Goal: Task Accomplishment & Management: Use online tool/utility

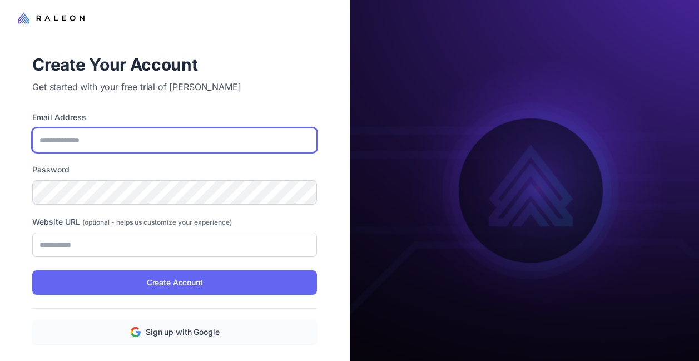
click at [127, 145] on input "Email Address" at bounding box center [174, 140] width 285 height 24
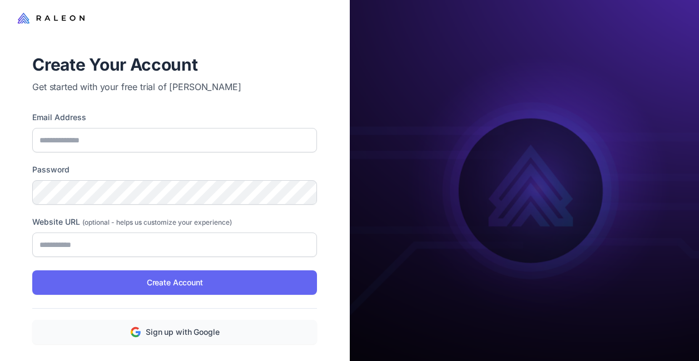
click at [147, 116] on label "Email Address" at bounding box center [174, 117] width 285 height 12
click at [147, 128] on input "Email Address" at bounding box center [174, 140] width 285 height 24
click at [256, 23] on div at bounding box center [175, 18] width 350 height 36
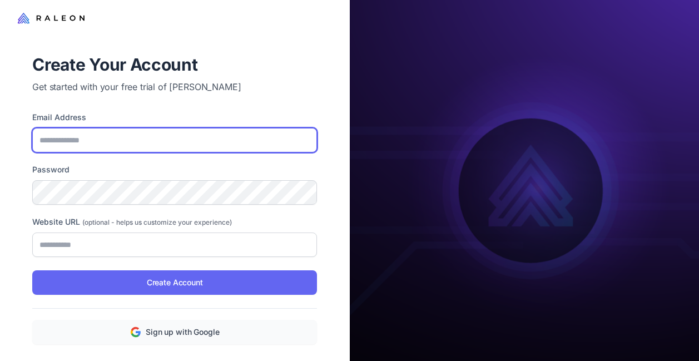
click at [103, 137] on input "Email Address" at bounding box center [174, 140] width 285 height 24
type input "**********"
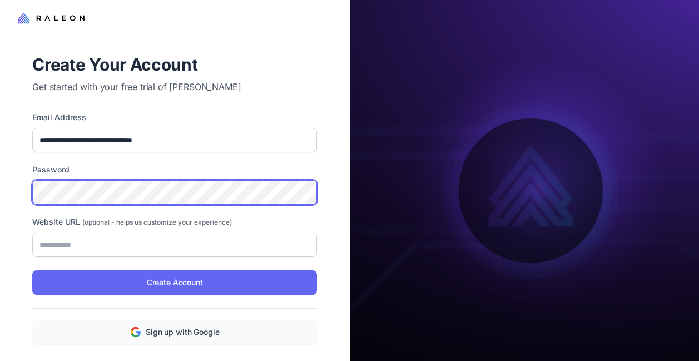
click at [3, 196] on div "**********" at bounding box center [175, 194] width 350 height 389
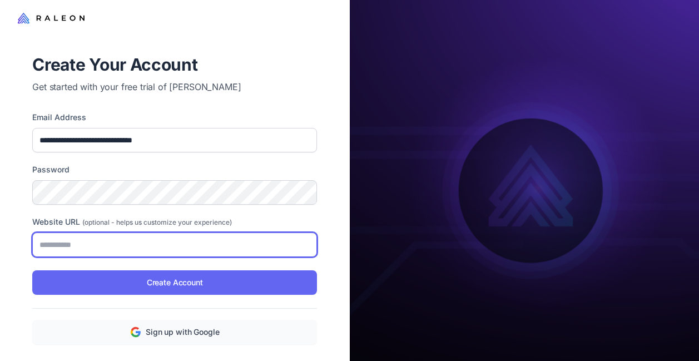
click at [60, 244] on input "Website URL (optional - helps us customize your experience)" at bounding box center [174, 245] width 285 height 24
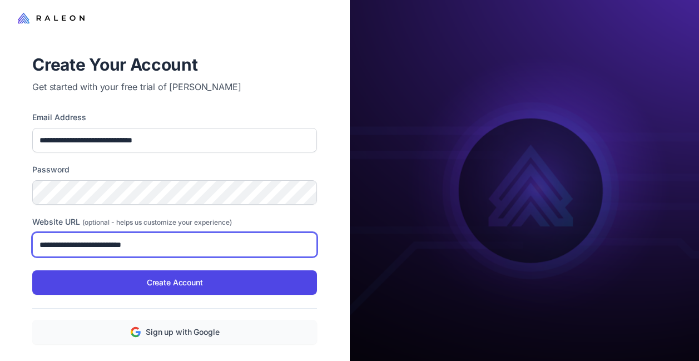
type input "**********"
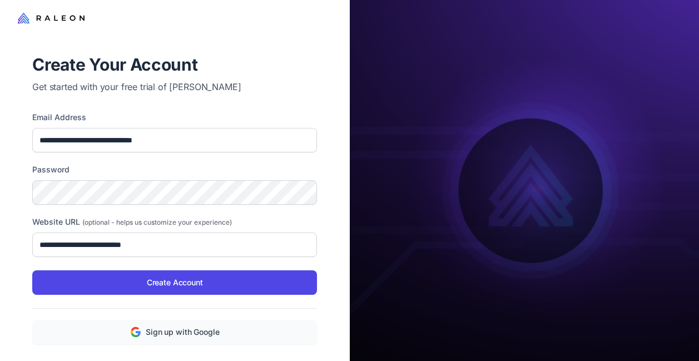
click at [120, 279] on button "Create Account" at bounding box center [174, 282] width 285 height 24
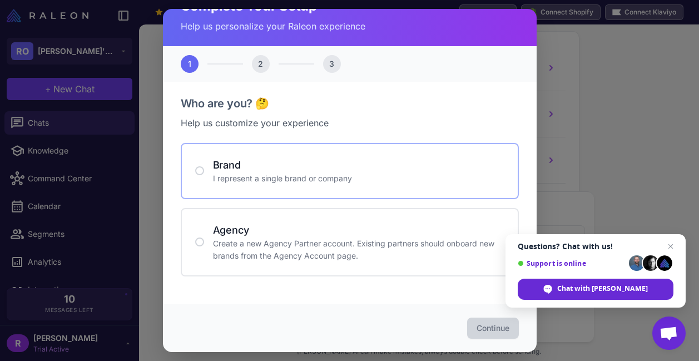
scroll to position [24, 0]
click at [258, 177] on p "I represent a single brand or company" at bounding box center [359, 179] width 292 height 12
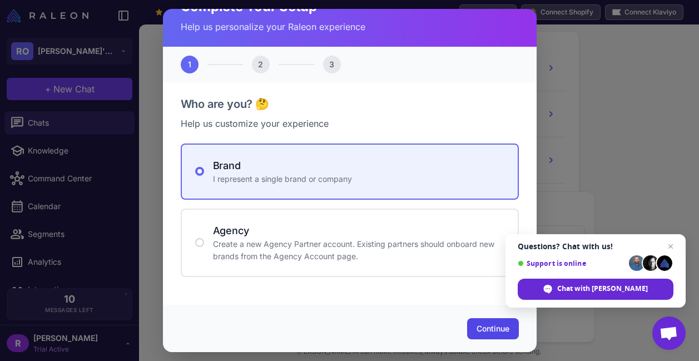
click at [504, 330] on span "Continue" at bounding box center [493, 328] width 33 height 11
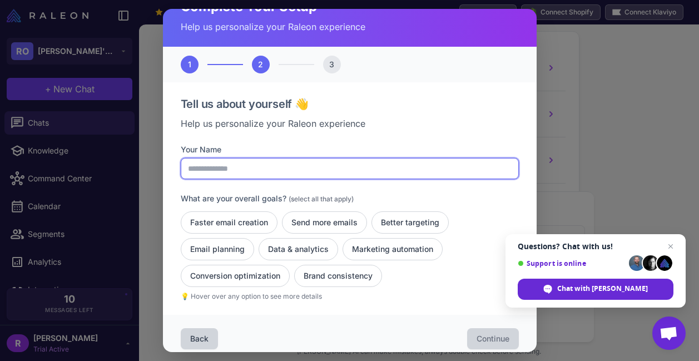
click at [238, 166] on input "Your Name" at bounding box center [350, 168] width 338 height 21
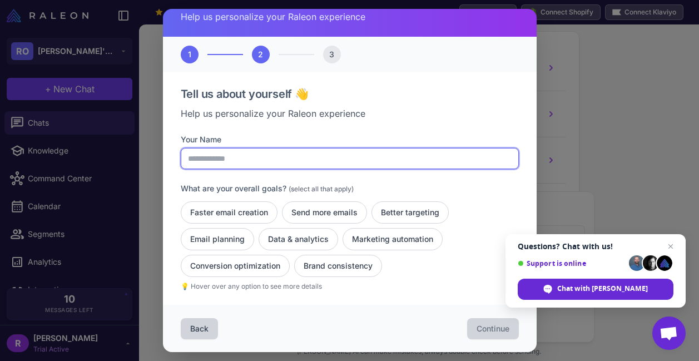
scroll to position [0, 0]
type input "**********"
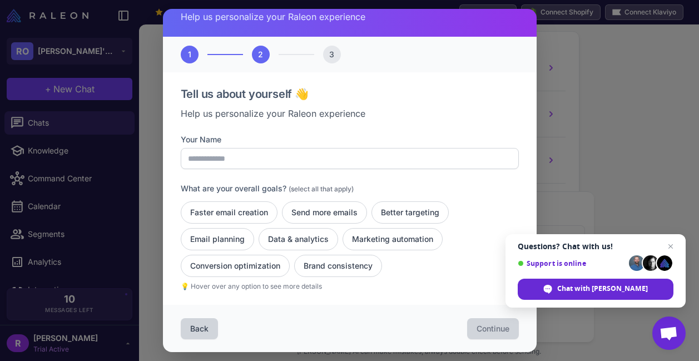
click at [296, 132] on div "**********" at bounding box center [350, 189] width 338 height 206
click at [259, 240] on button "Email planning" at bounding box center [299, 239] width 80 height 22
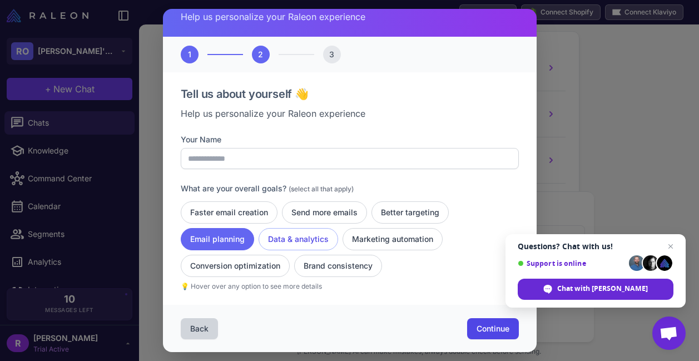
click at [343, 236] on button "Data & analytics" at bounding box center [393, 239] width 100 height 22
click at [372, 209] on button "Send more emails" at bounding box center [410, 212] width 77 height 22
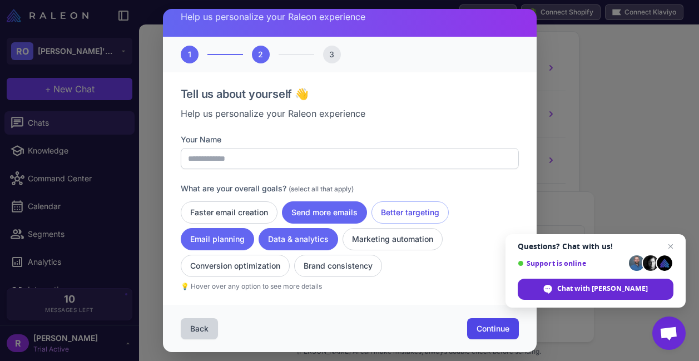
click at [417, 211] on button "Better targeting" at bounding box center [410, 212] width 77 height 22
click at [246, 217] on button "Faster email creation" at bounding box center [229, 212] width 97 height 22
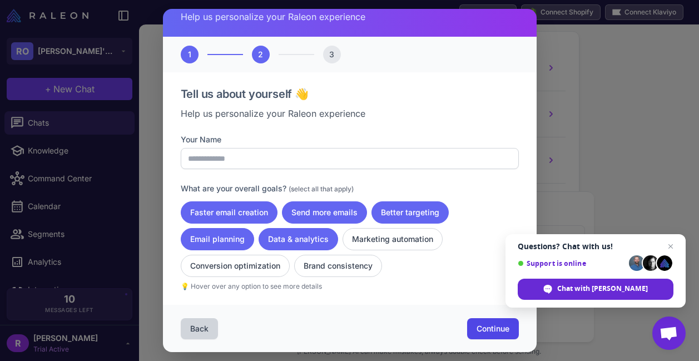
click at [500, 328] on span "Continue" at bounding box center [493, 328] width 33 height 11
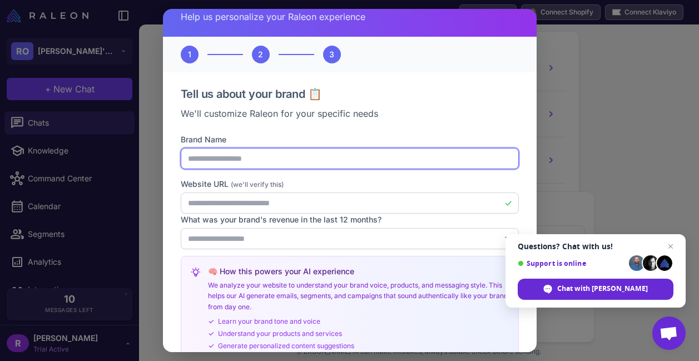
click at [259, 155] on input "**********" at bounding box center [350, 158] width 338 height 21
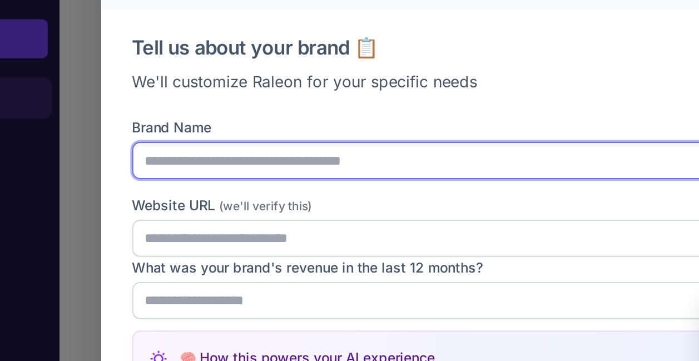
drag, startPoint x: 148, startPoint y: 92, endPoint x: 14, endPoint y: 76, distance: 135.0
click at [17, 79] on div "**********" at bounding box center [349, 180] width 699 height 361
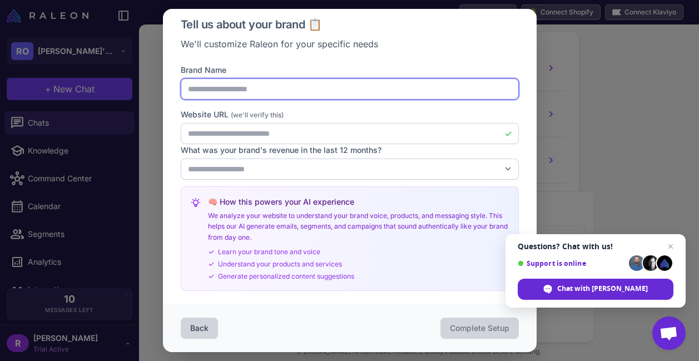
scroll to position [103, 0]
type input "**********"
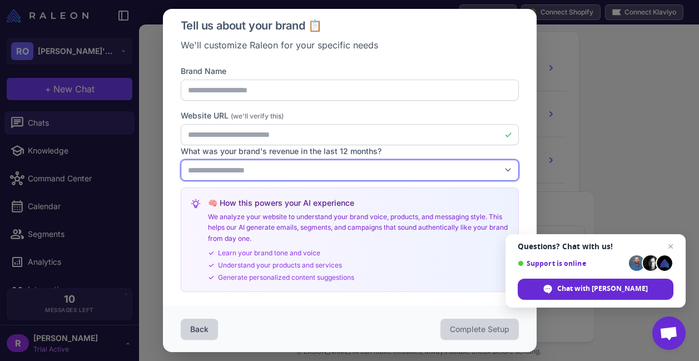
select select "*******"
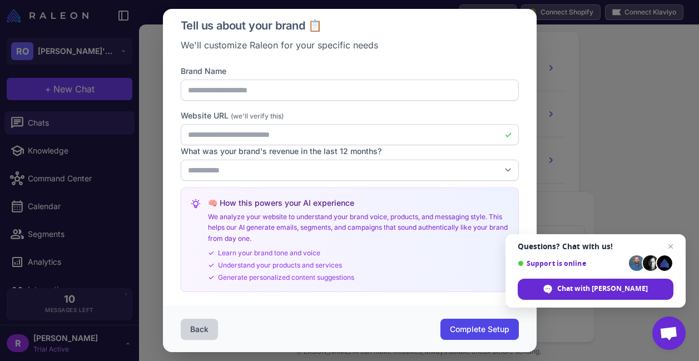
click at [481, 325] on span "Complete Setup" at bounding box center [480, 329] width 60 height 11
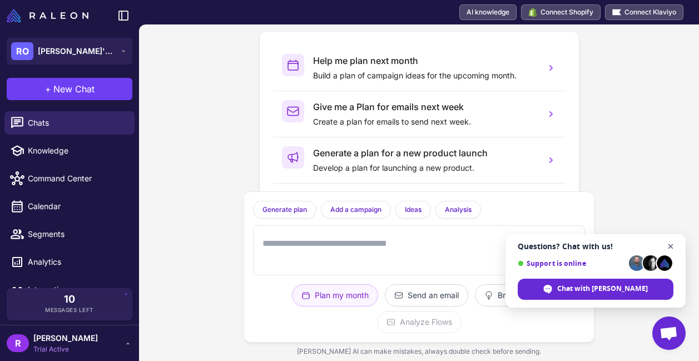
click at [672, 242] on span "Open chat" at bounding box center [671, 247] width 14 height 14
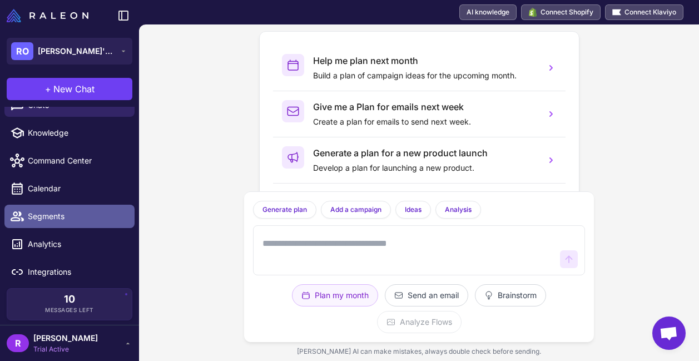
scroll to position [18, 0]
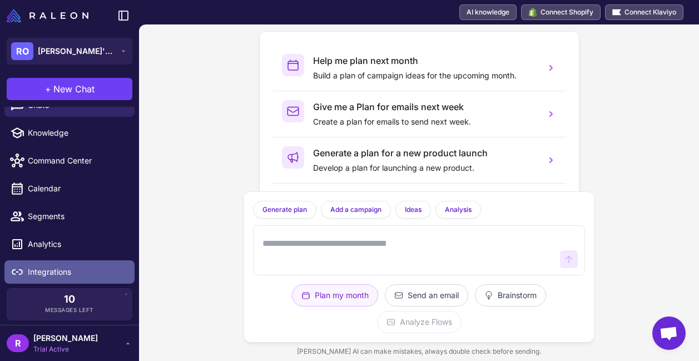
click at [81, 270] on span "Integrations" at bounding box center [77, 272] width 98 height 12
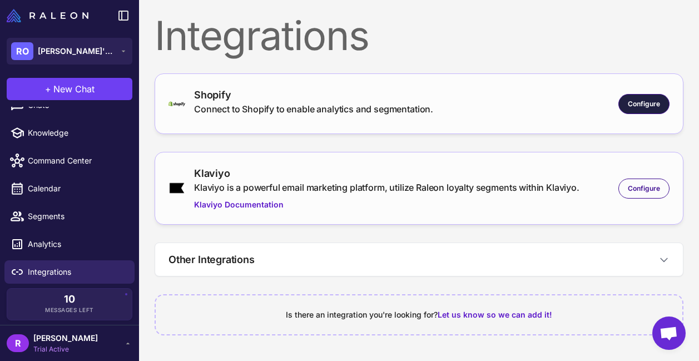
click at [630, 104] on span "Configure" at bounding box center [644, 104] width 32 height 10
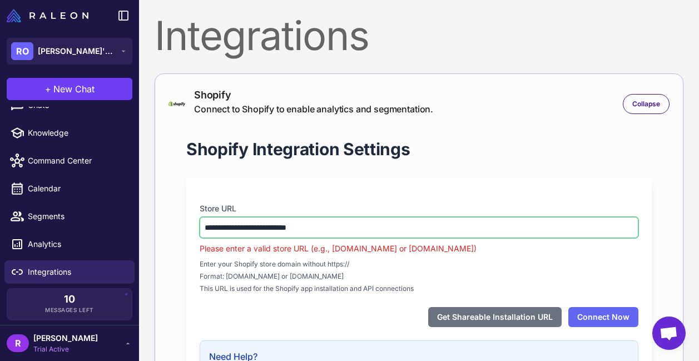
click at [291, 229] on input "**********" at bounding box center [419, 227] width 439 height 21
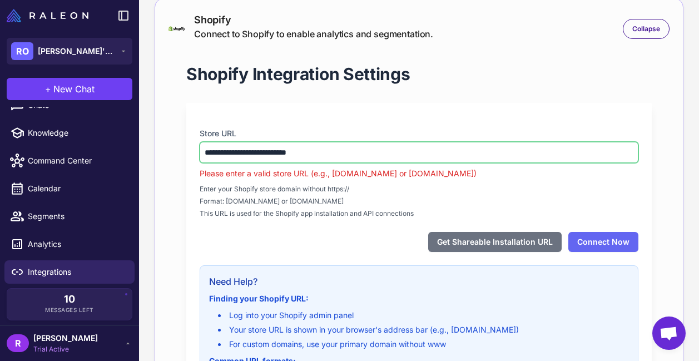
scroll to position [93, 0]
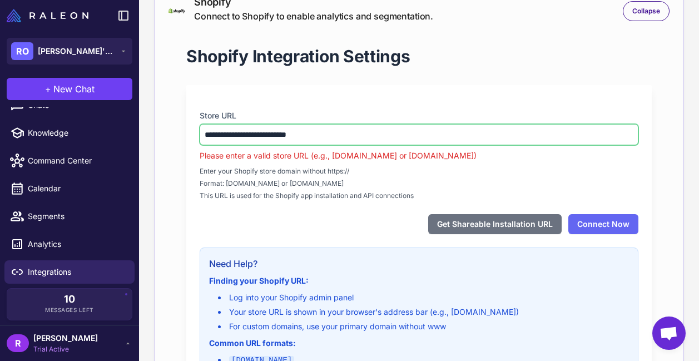
drag, startPoint x: 321, startPoint y: 135, endPoint x: 93, endPoint y: 120, distance: 228.1
click at [94, 120] on div "RO rebecca's Organization + New Chat Chats Knowledge Command Center Calendar Se…" at bounding box center [349, 180] width 699 height 361
paste input "****"
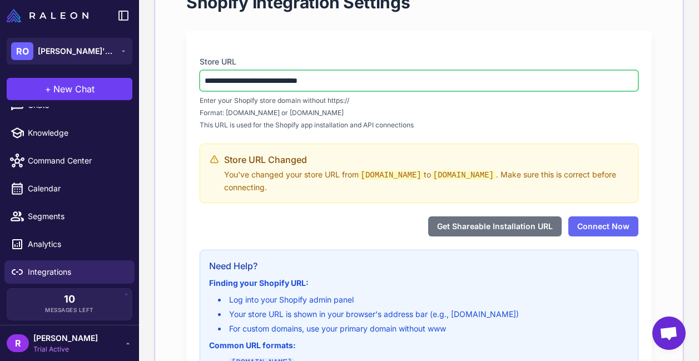
scroll to position [148, 0]
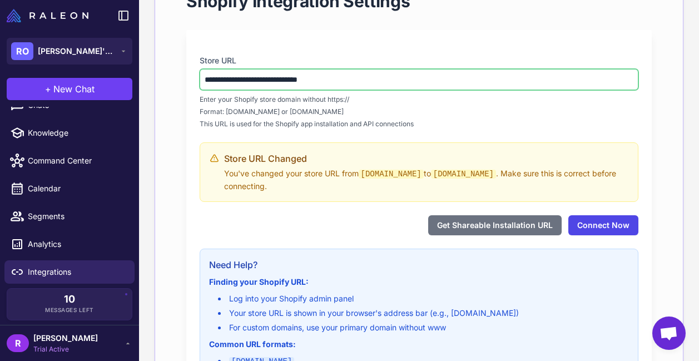
type input "**********"
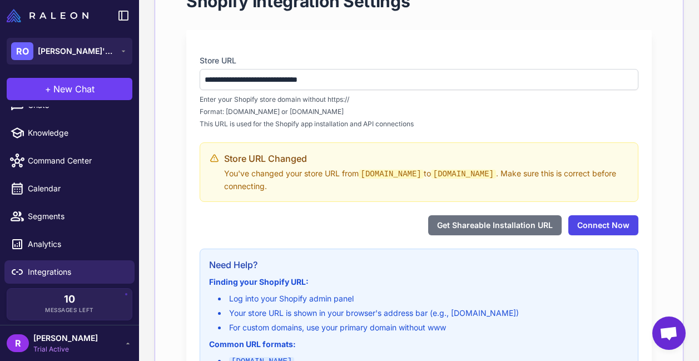
click at [619, 230] on div "**********" at bounding box center [419, 225] width 466 height 391
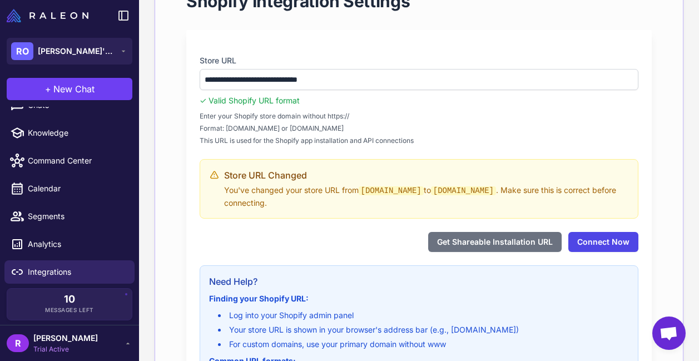
click at [608, 239] on button "Connect Now" at bounding box center [604, 242] width 70 height 20
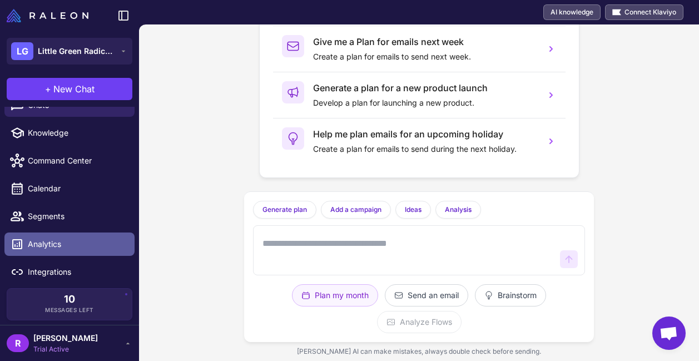
scroll to position [18, 0]
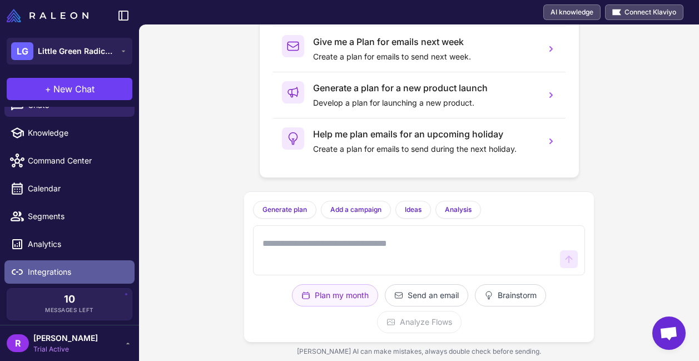
click at [75, 274] on span "Integrations" at bounding box center [77, 272] width 98 height 12
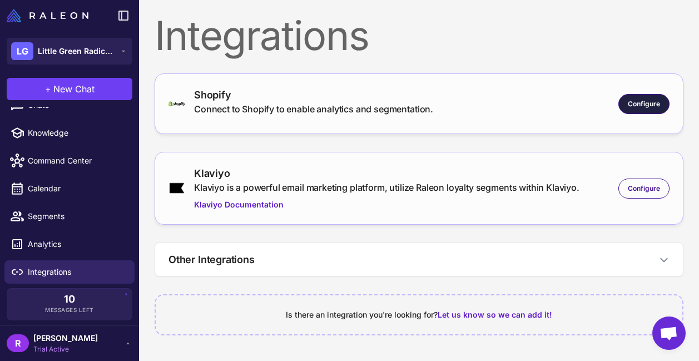
click at [654, 103] on span "Configure" at bounding box center [644, 104] width 32 height 10
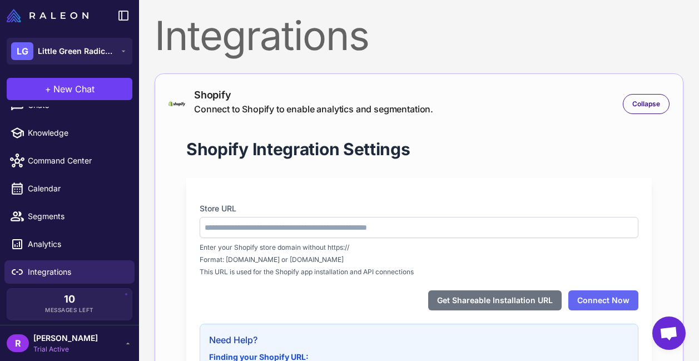
type input "**********"
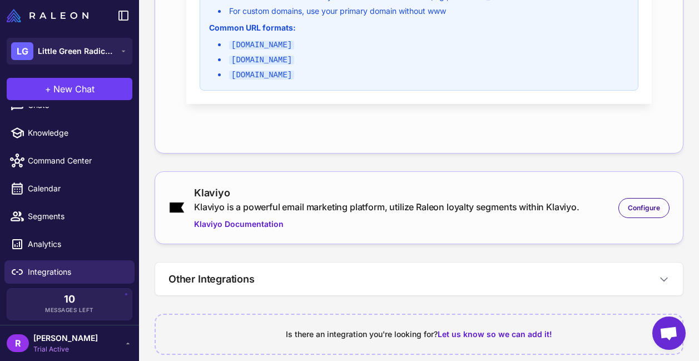
scroll to position [447, 0]
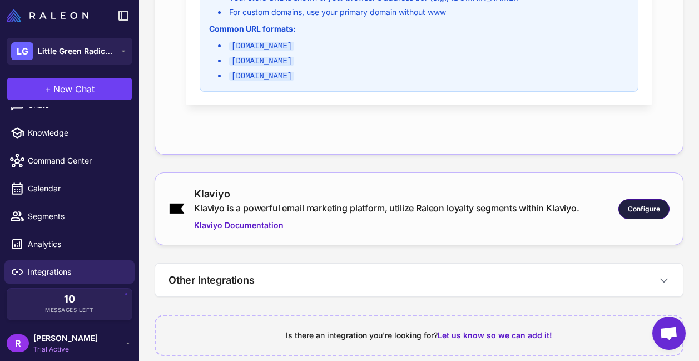
click at [640, 203] on div "Configure" at bounding box center [644, 209] width 51 height 20
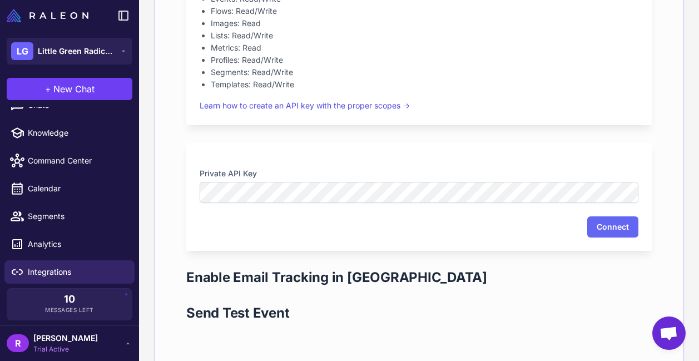
scroll to position [831, 0]
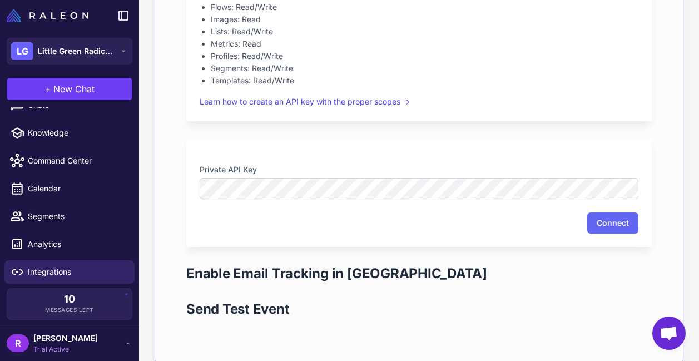
click at [667, 122] on div "Integration Settings Required API Key Scopes Your Klaviyo API key must have the…" at bounding box center [419, 101] width 501 height 506
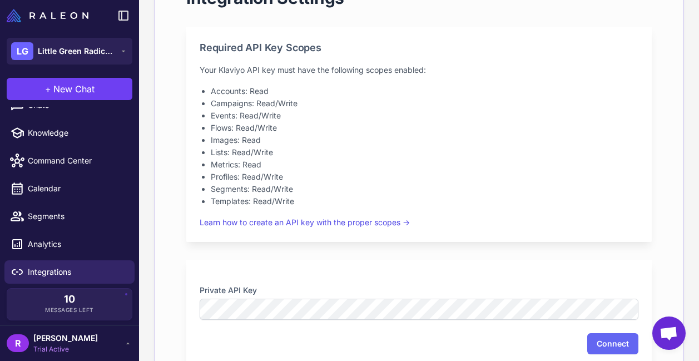
scroll to position [719, 0]
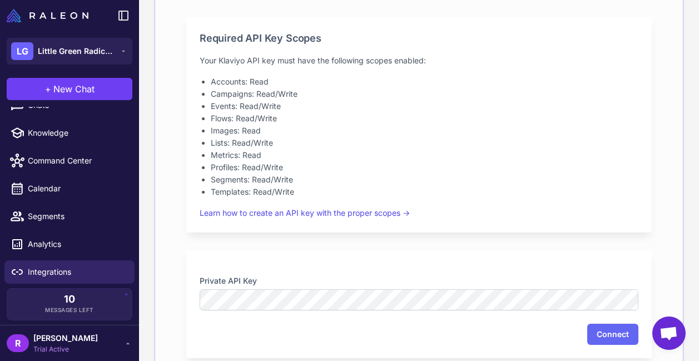
click at [366, 256] on div "Private API Key Connect" at bounding box center [419, 304] width 466 height 108
click at [596, 325] on button "Connect" at bounding box center [613, 334] width 51 height 21
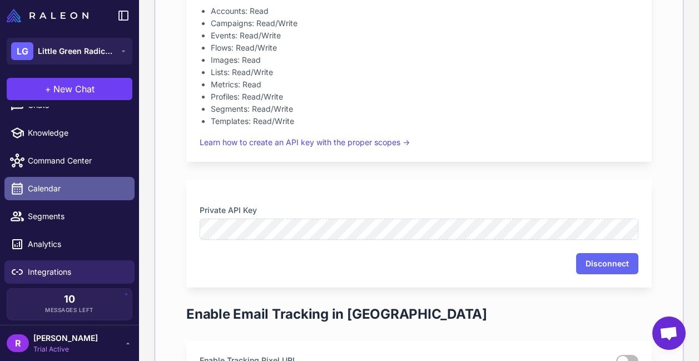
scroll to position [6, 0]
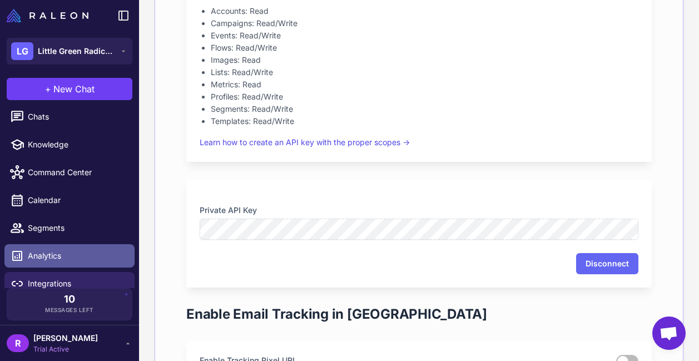
click at [76, 251] on span "Analytics" at bounding box center [77, 256] width 98 height 12
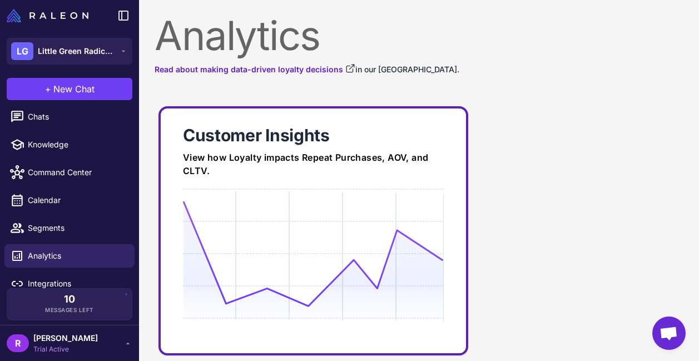
click at [251, 181] on link "Customer Insights View how Loyalty impacts Repeat Purchases, AOV, and CLTV." at bounding box center [314, 230] width 310 height 249
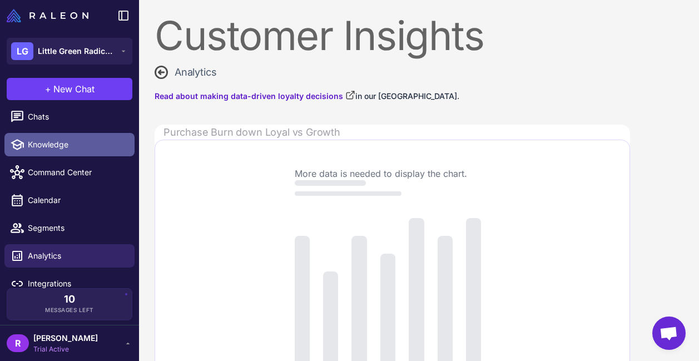
click at [65, 149] on span "Knowledge" at bounding box center [77, 145] width 98 height 12
select select
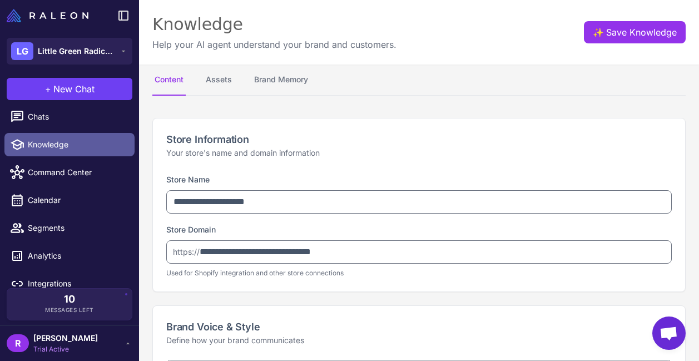
type textarea "**********"
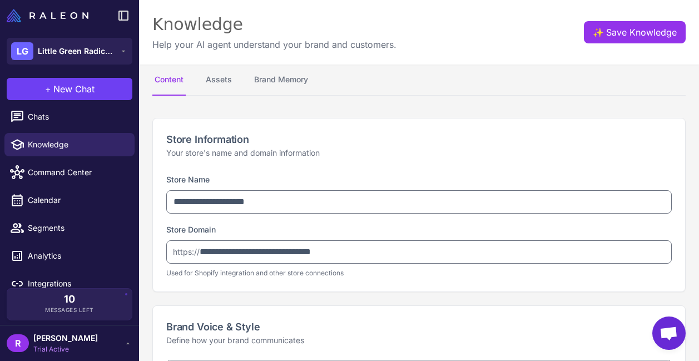
type textarea "**********"
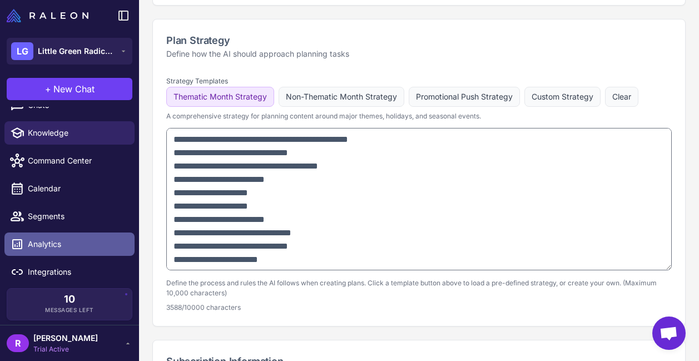
click at [78, 244] on span "Analytics" at bounding box center [77, 244] width 98 height 12
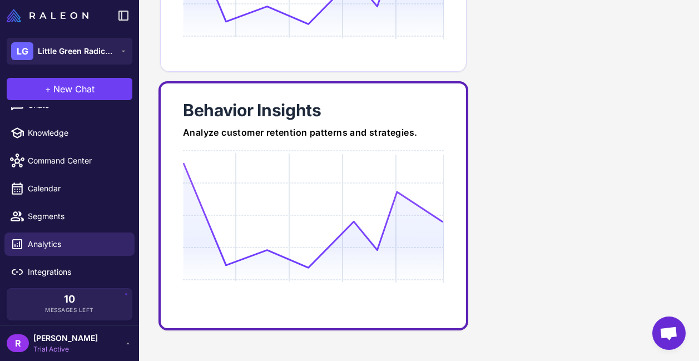
click at [217, 196] on icon at bounding box center [313, 215] width 260 height 106
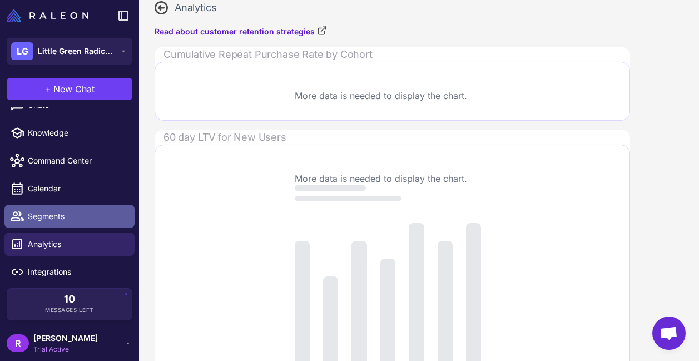
click at [70, 219] on span "Segments" at bounding box center [77, 216] width 98 height 12
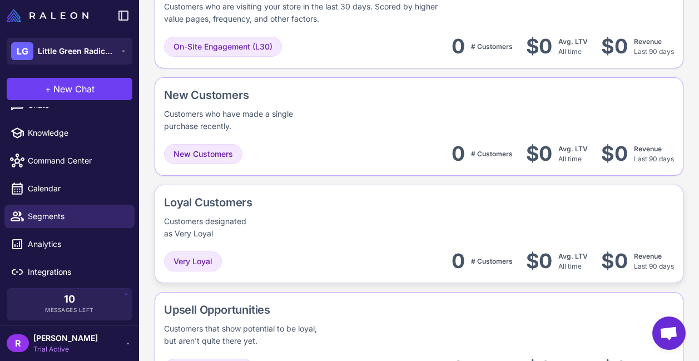
scroll to position [363, 0]
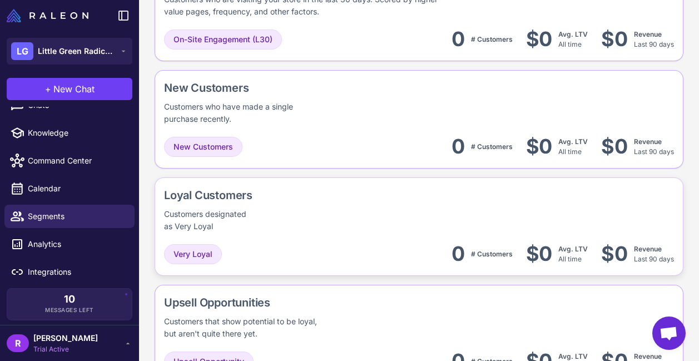
click at [260, 285] on div "Loyal Customers Customers designated as Very Loyal Very Loyal 0 # Customers $0 …" at bounding box center [419, 334] width 529 height 98
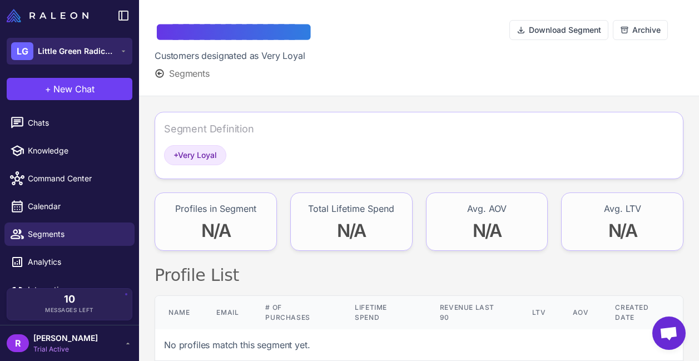
click at [61, 52] on span "Little Green Radicals" at bounding box center [77, 51] width 78 height 12
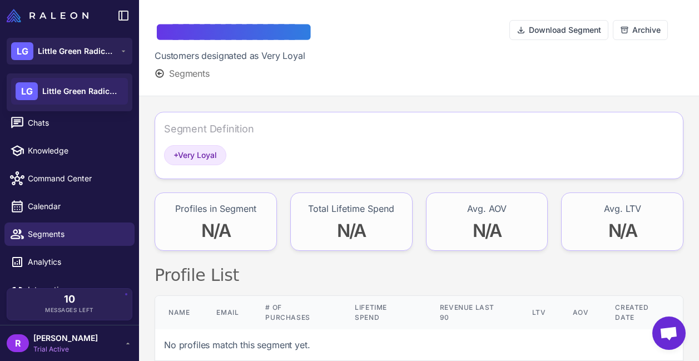
click at [205, 76] on span "Segments" at bounding box center [189, 73] width 41 height 13
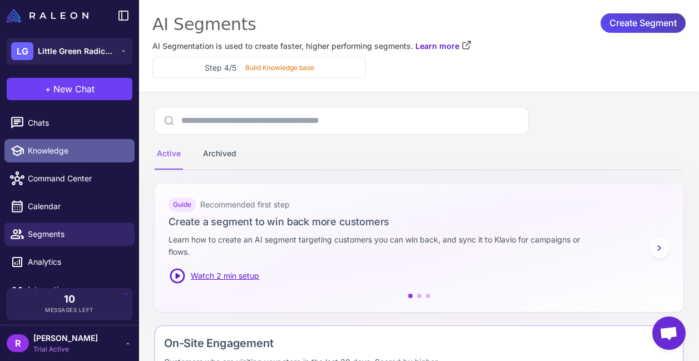
click at [50, 151] on span "Knowledge" at bounding box center [77, 151] width 98 height 12
select select
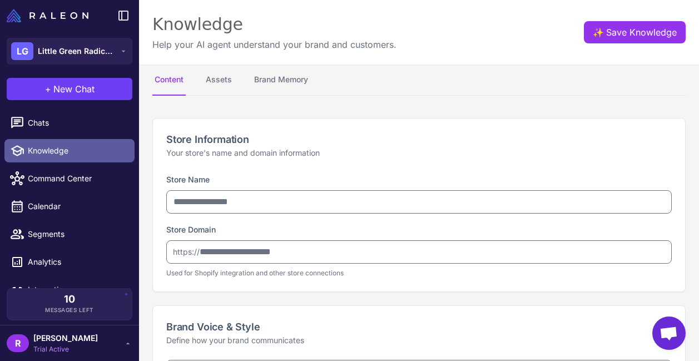
type input "**********"
type textarea "**********"
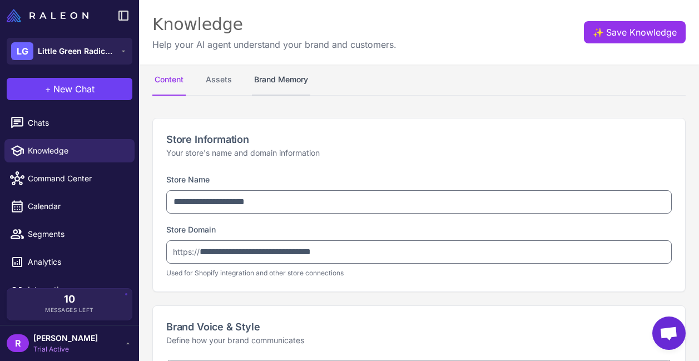
click at [298, 80] on button "Brand Memory" at bounding box center [281, 80] width 58 height 31
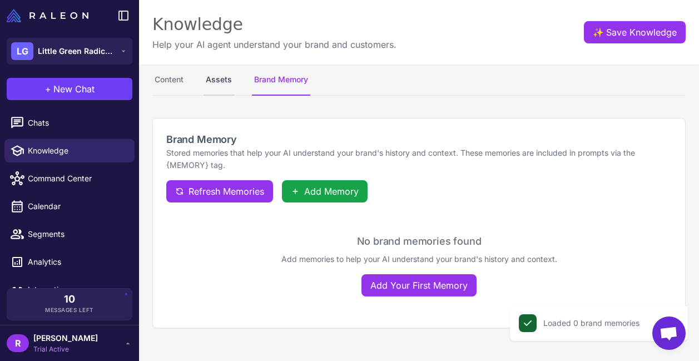
click at [222, 84] on button "Assets" at bounding box center [219, 80] width 31 height 31
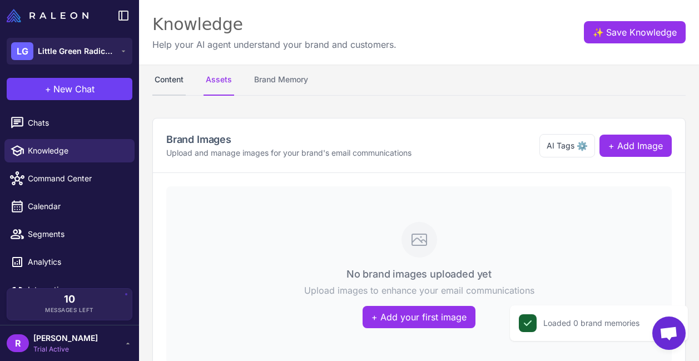
click at [170, 86] on button "Content" at bounding box center [168, 80] width 33 height 31
select select
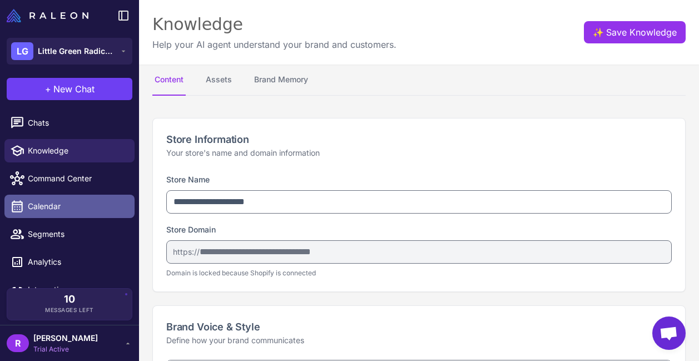
scroll to position [11, 0]
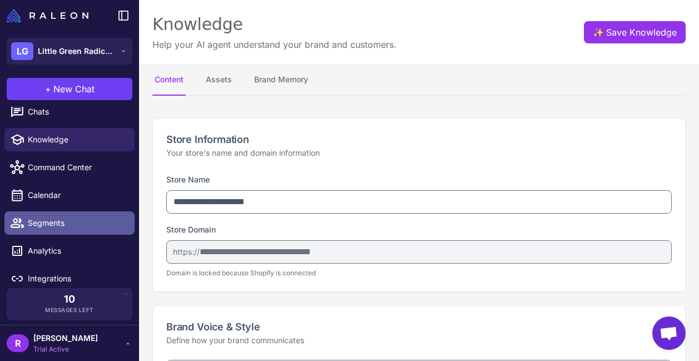
click at [80, 220] on span "Segments" at bounding box center [77, 223] width 98 height 12
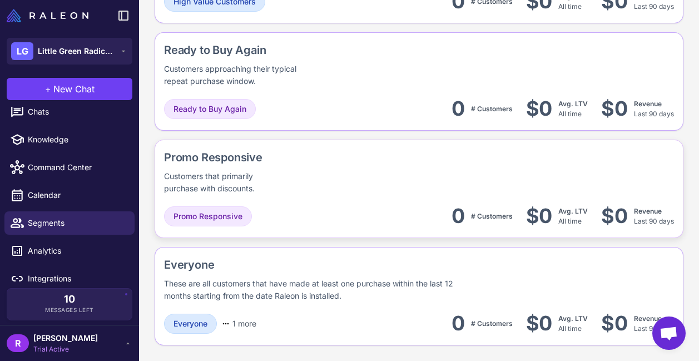
scroll to position [1045, 0]
click at [293, 106] on div "Ready to Buy Again 0 # Customers $0 Avg. LTV All time $0 Revenue Last 90 days" at bounding box center [419, 108] width 510 height 25
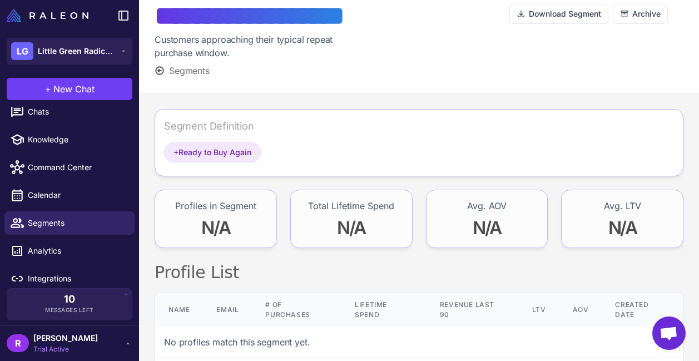
scroll to position [3, 0]
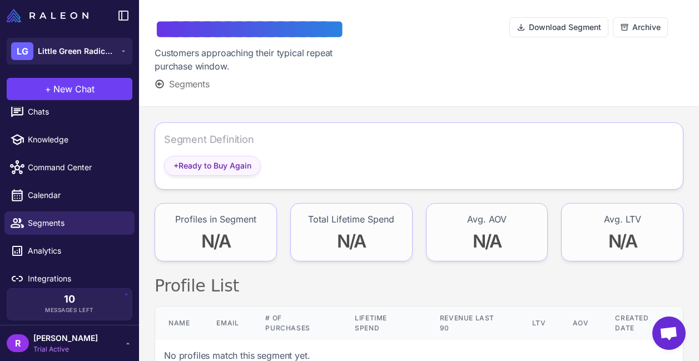
click at [248, 172] on div "+ Ready to Buy Again" at bounding box center [212, 166] width 97 height 20
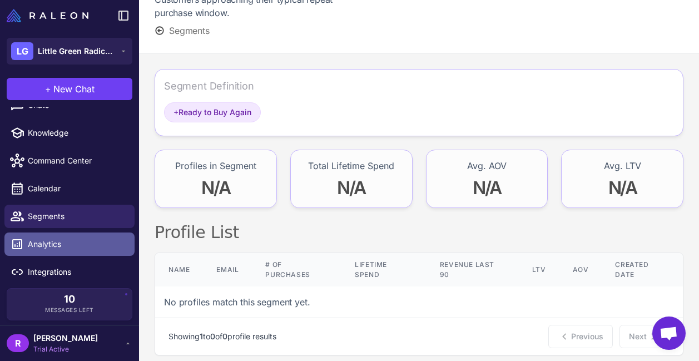
scroll to position [18, 0]
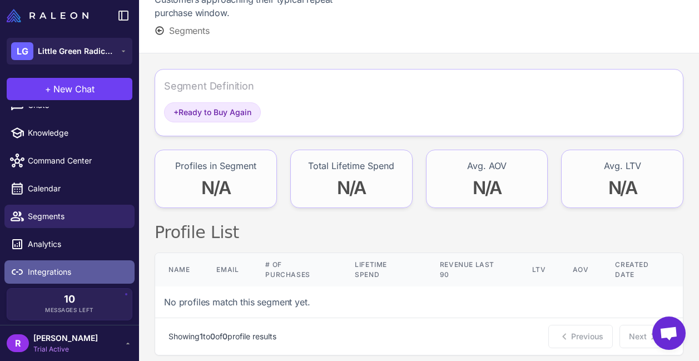
click at [72, 266] on span "Integrations" at bounding box center [77, 272] width 98 height 12
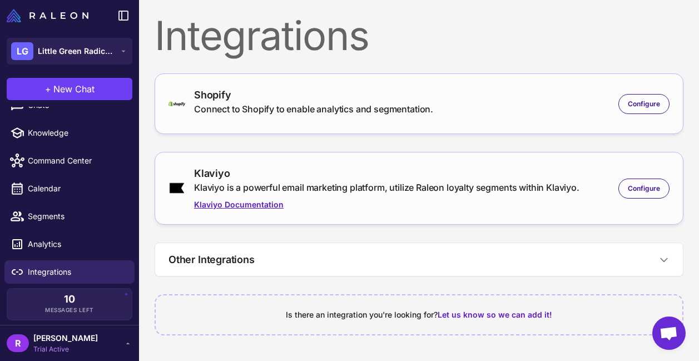
click at [339, 205] on link "Klaviyo Documentation" at bounding box center [387, 205] width 386 height 12
click at [627, 190] on div "Configure" at bounding box center [644, 189] width 51 height 20
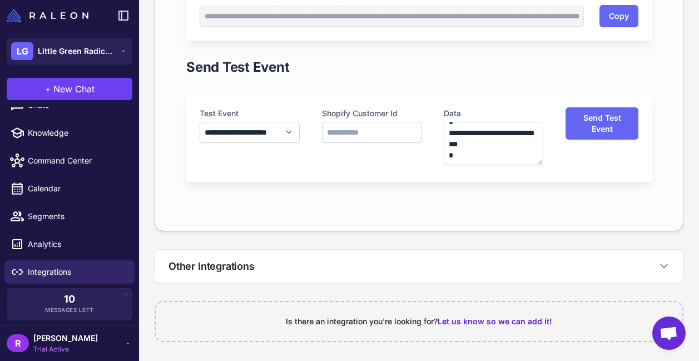
scroll to position [11, 0]
click at [583, 129] on button "Send Test Event" at bounding box center [602, 123] width 73 height 32
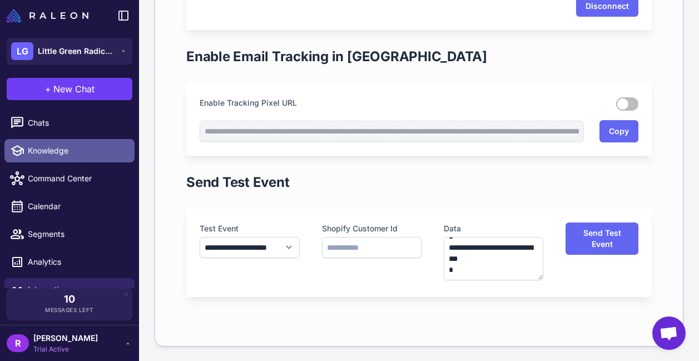
scroll to position [0, 0]
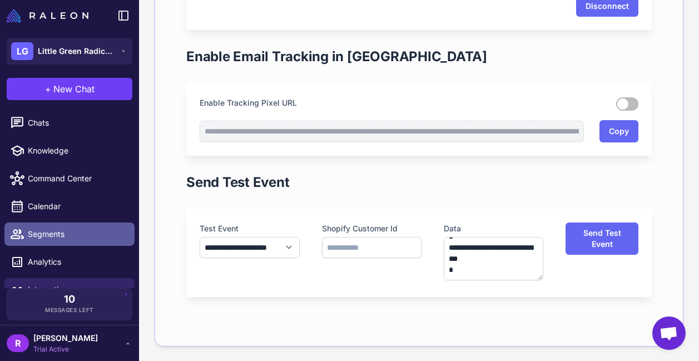
click at [88, 233] on span "Segments" at bounding box center [77, 234] width 98 height 12
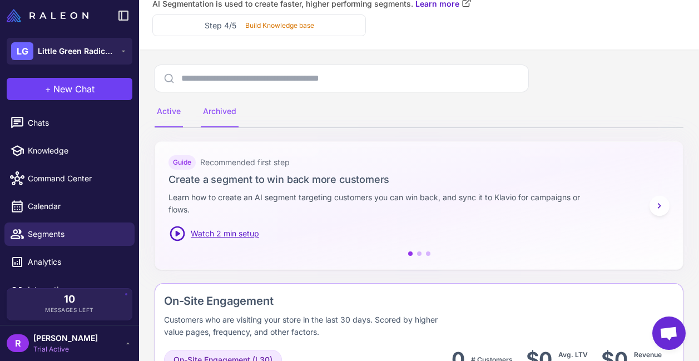
scroll to position [48, 0]
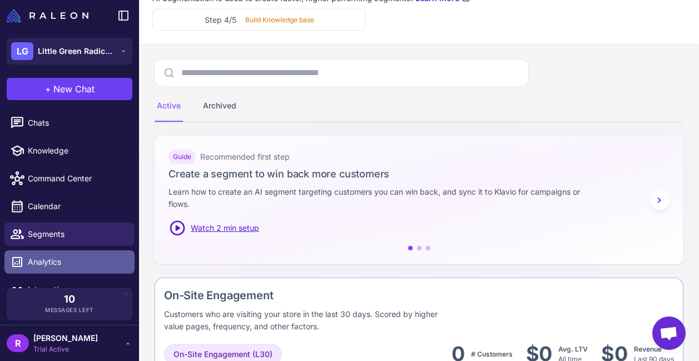
click at [92, 260] on span "Analytics" at bounding box center [77, 262] width 98 height 12
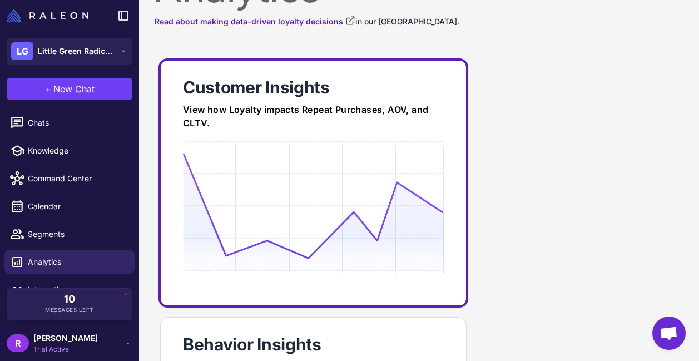
click at [195, 206] on icon at bounding box center [313, 206] width 260 height 106
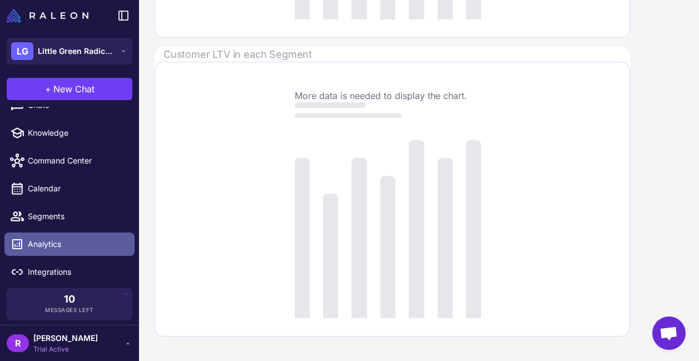
scroll to position [18, 0]
click at [67, 242] on span "Analytics" at bounding box center [77, 244] width 98 height 12
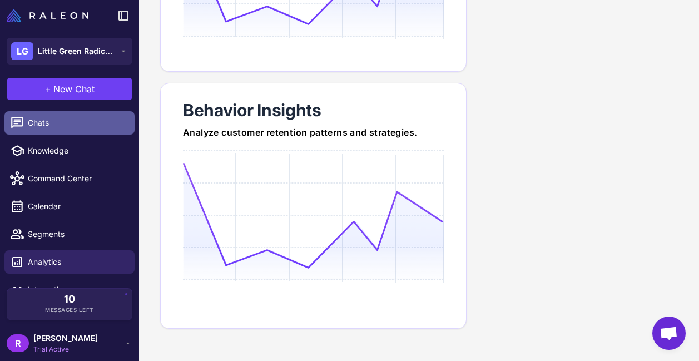
click at [77, 125] on span "Chats" at bounding box center [77, 123] width 98 height 12
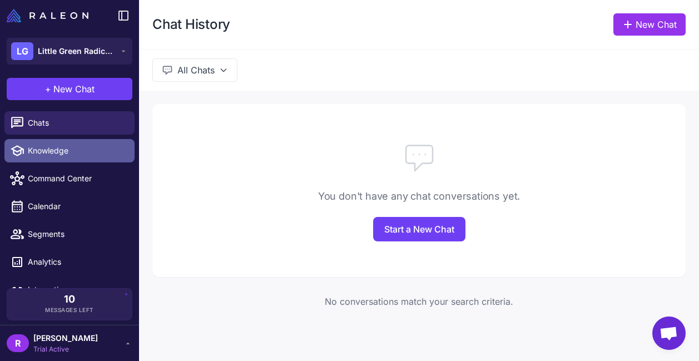
click at [78, 145] on span "Knowledge" at bounding box center [77, 151] width 98 height 12
select select
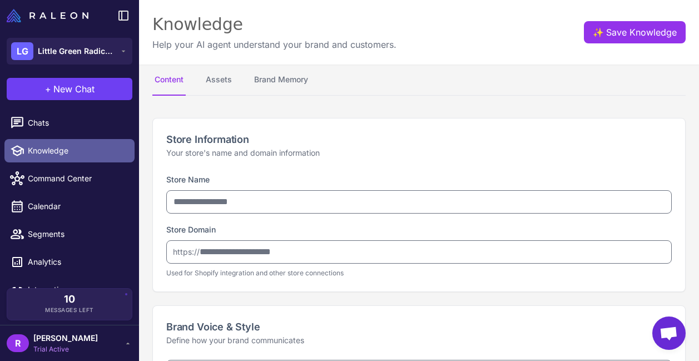
type input "**********"
type textarea "**********"
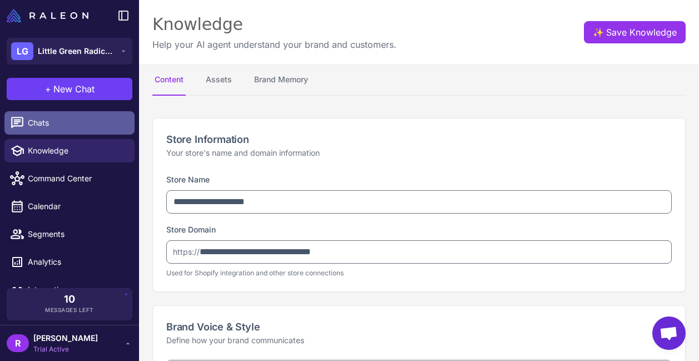
type textarea "**********"
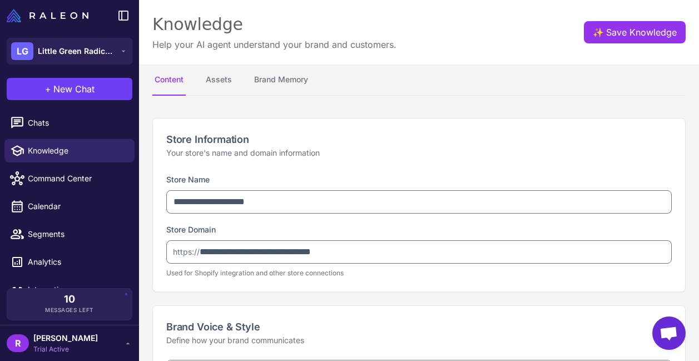
type textarea "**********"
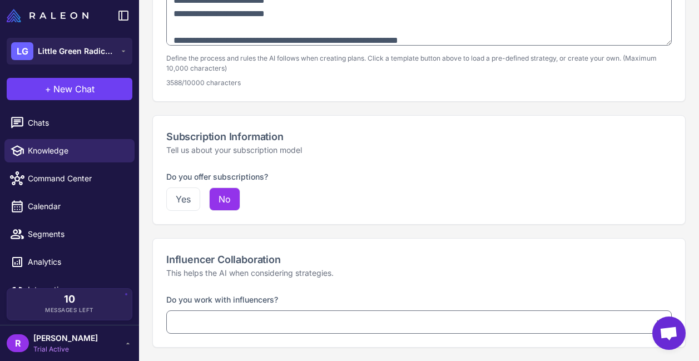
scroll to position [1, 0]
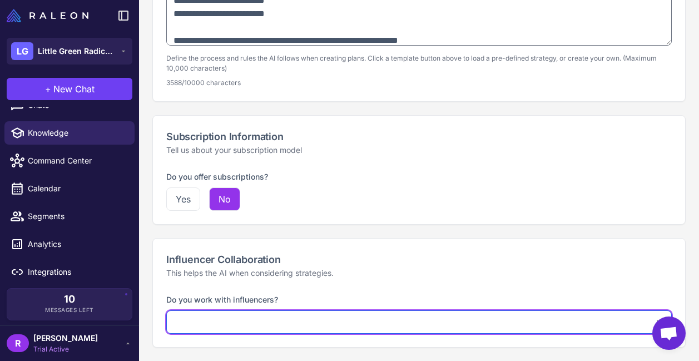
select select "***"
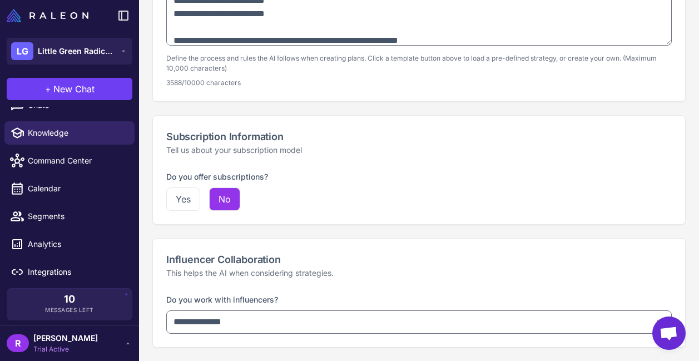
click at [440, 269] on p "This helps the AI when considering strategies." at bounding box center [419, 273] width 506 height 12
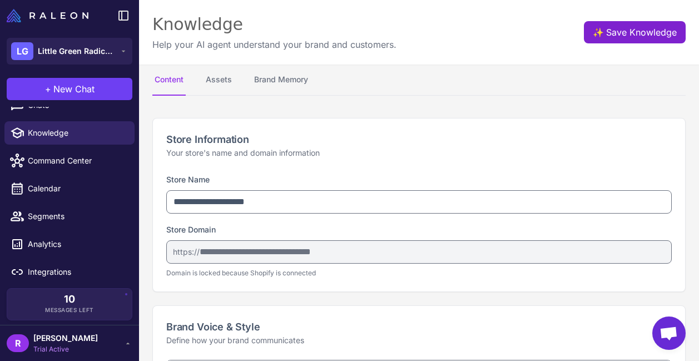
click at [599, 29] on span "✨" at bounding box center [597, 30] width 9 height 9
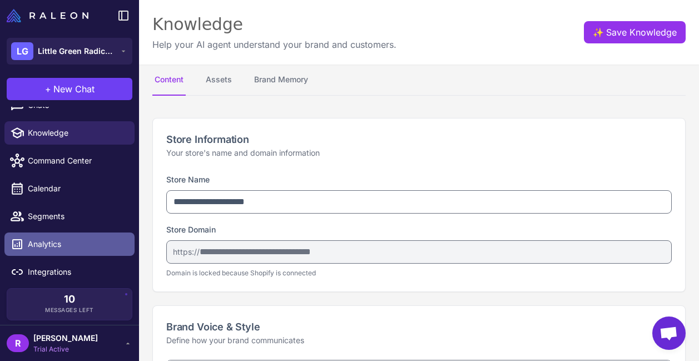
click at [81, 247] on span "Analytics" at bounding box center [77, 244] width 98 height 12
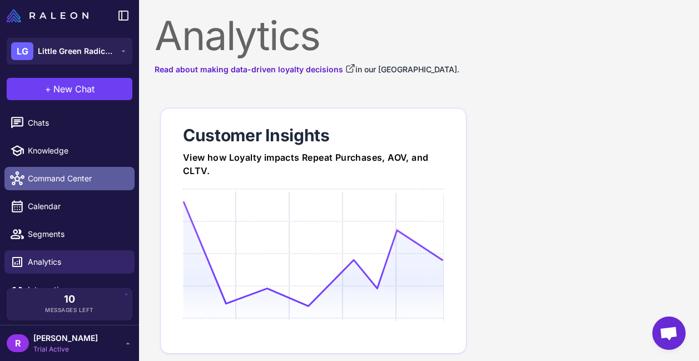
click at [77, 180] on span "Command Center" at bounding box center [77, 178] width 98 height 12
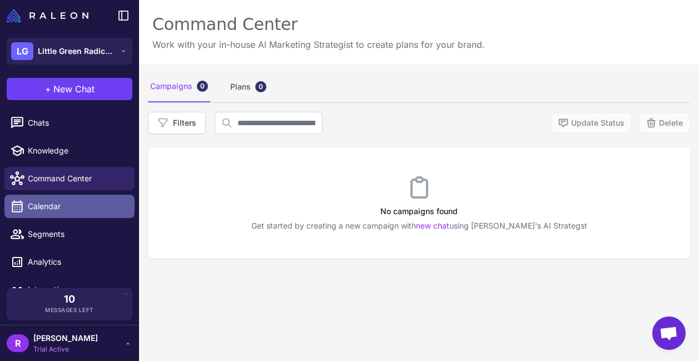
click at [83, 209] on span "Calendar" at bounding box center [77, 206] width 98 height 12
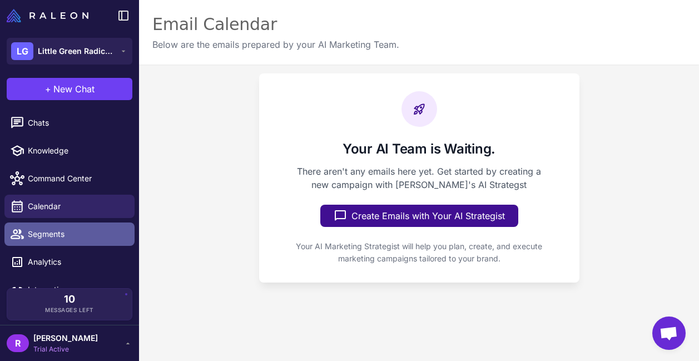
click at [87, 241] on link "Segments" at bounding box center [69, 234] width 130 height 23
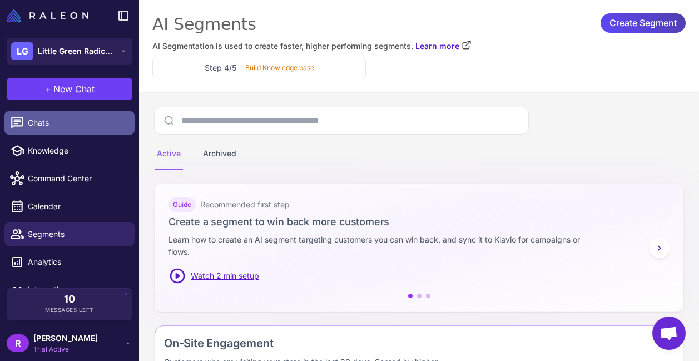
click at [83, 123] on span "Chats" at bounding box center [77, 123] width 98 height 12
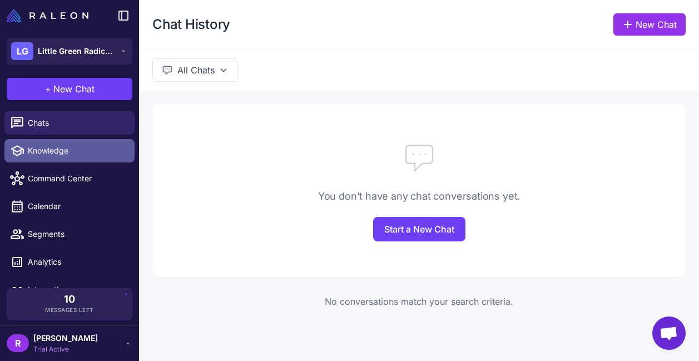
click at [81, 159] on link "Knowledge" at bounding box center [69, 150] width 130 height 23
select select
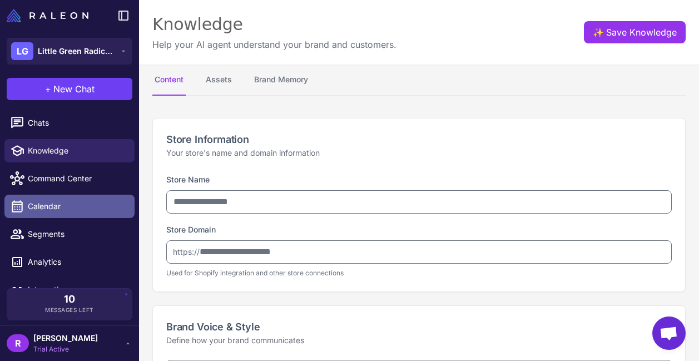
click at [82, 210] on span "Calendar" at bounding box center [77, 206] width 98 height 12
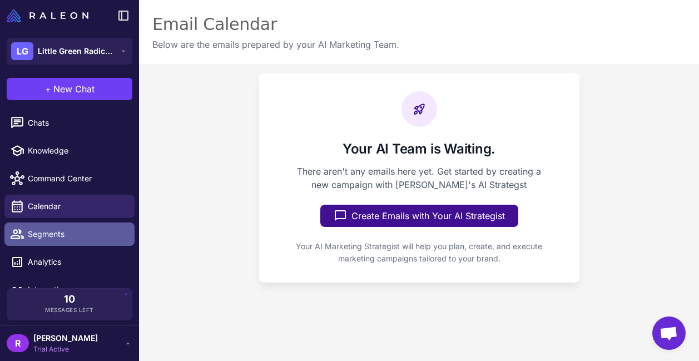
click at [66, 238] on span "Segments" at bounding box center [77, 234] width 98 height 12
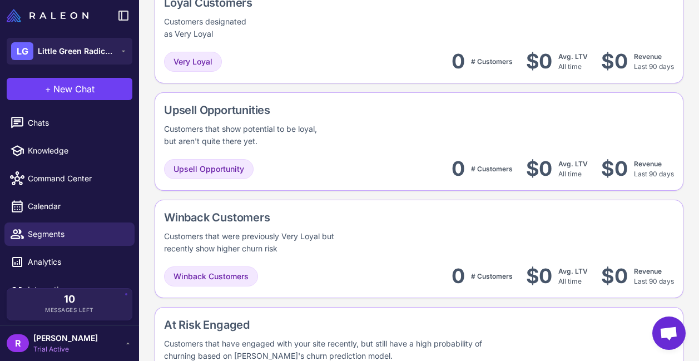
scroll to position [534, 0]
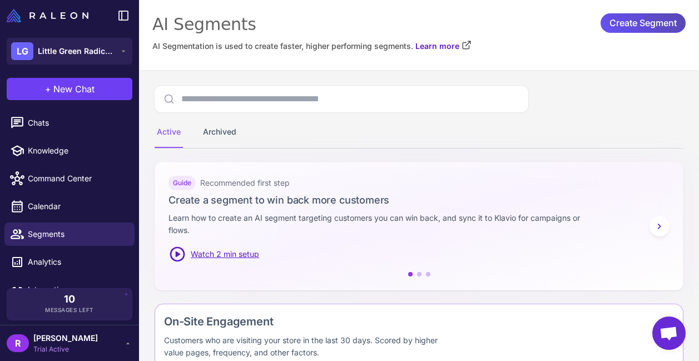
click at [637, 21] on span "Create Segment" at bounding box center [643, 22] width 67 height 19
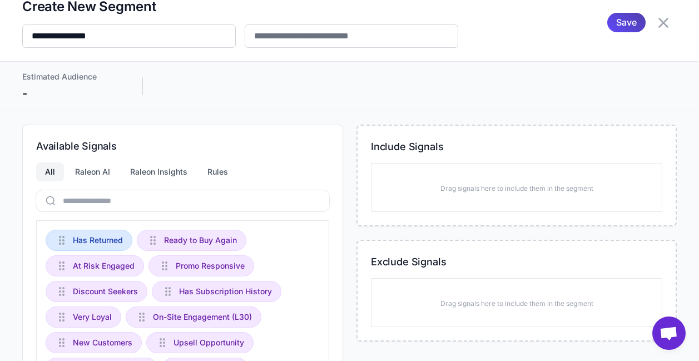
scroll to position [28, 0]
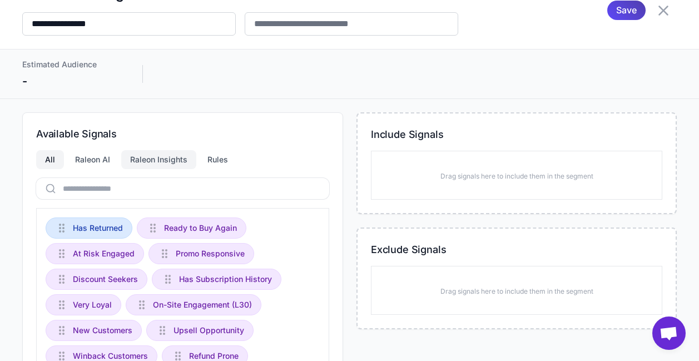
click at [159, 162] on div "Raleon Insights" at bounding box center [158, 159] width 75 height 19
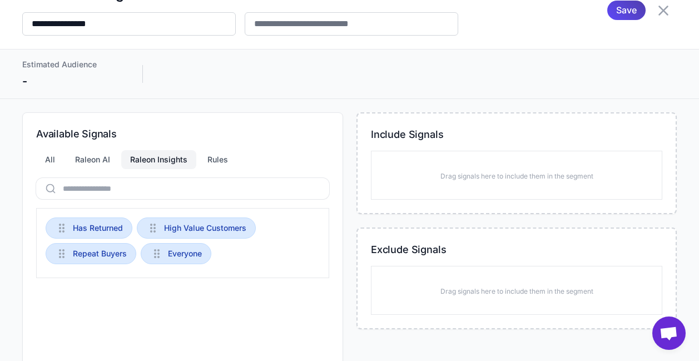
scroll to position [30, 0]
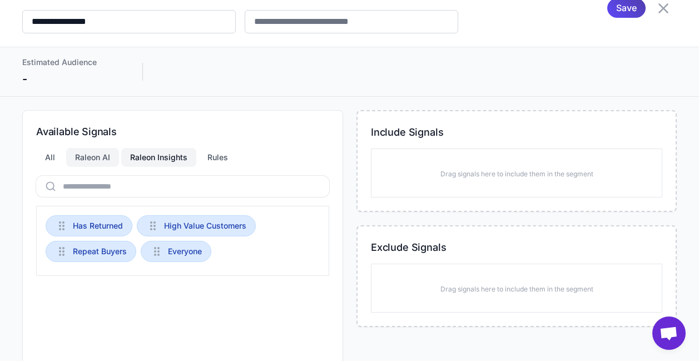
click at [102, 159] on div "Raleon AI" at bounding box center [92, 157] width 53 height 19
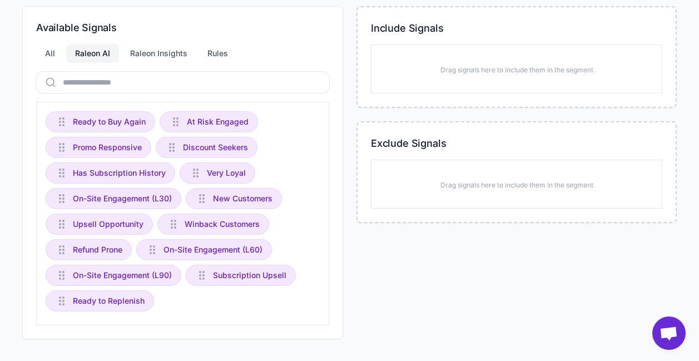
scroll to position [0, 0]
click at [227, 225] on span "Winback Customers" at bounding box center [222, 224] width 75 height 12
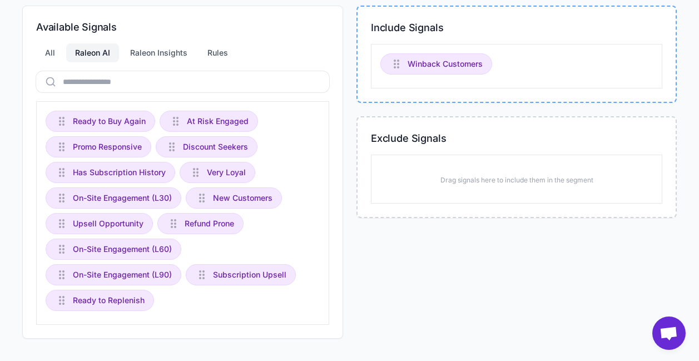
scroll to position [131, 0]
click at [408, 62] on span "Winback Customers" at bounding box center [445, 64] width 75 height 12
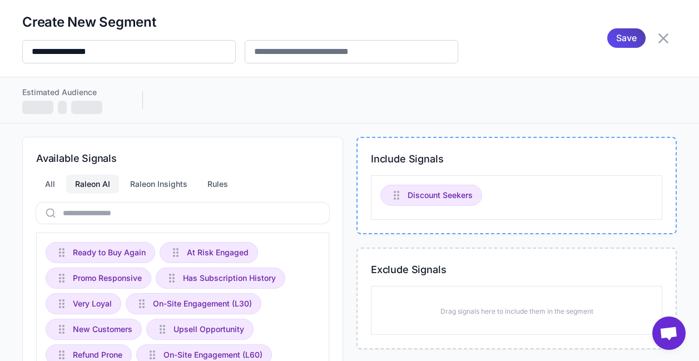
scroll to position [0, 0]
drag, startPoint x: 146, startPoint y: 56, endPoint x: 2, endPoint y: 55, distance: 144.1
click at [2, 55] on div "**********" at bounding box center [349, 38] width 699 height 77
type input "**********"
click at [388, 104] on div "Estimated Audience" at bounding box center [349, 100] width 655 height 28
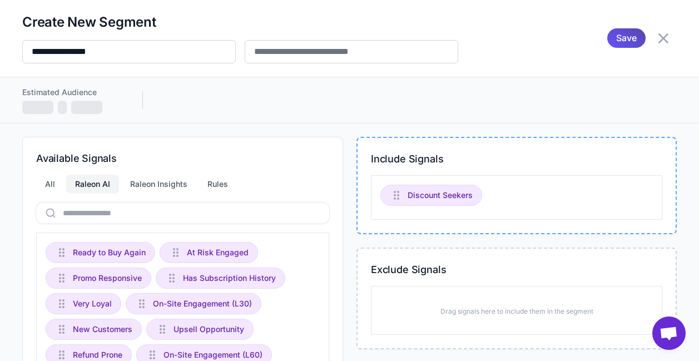
click at [627, 35] on span "Save" at bounding box center [626, 37] width 21 height 19
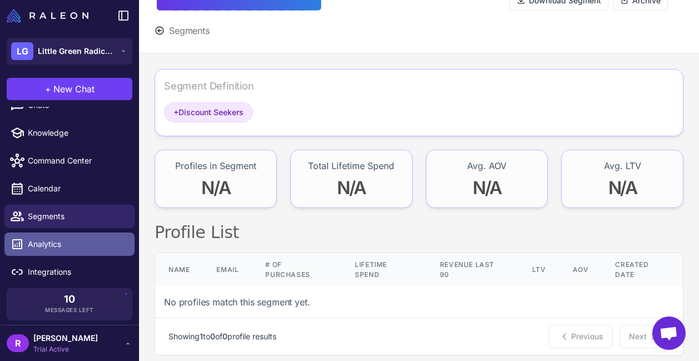
click at [105, 236] on link "Analytics" at bounding box center [69, 244] width 130 height 23
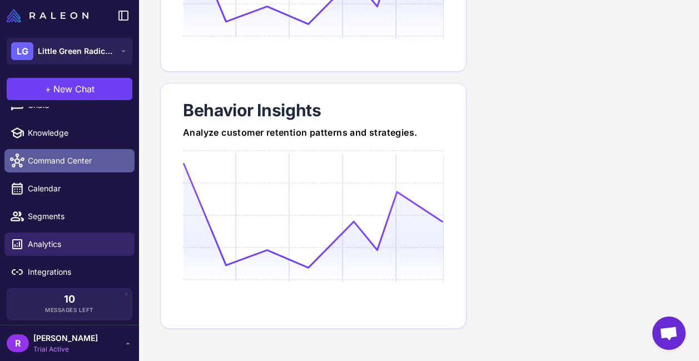
click at [88, 162] on span "Command Center" at bounding box center [77, 161] width 98 height 12
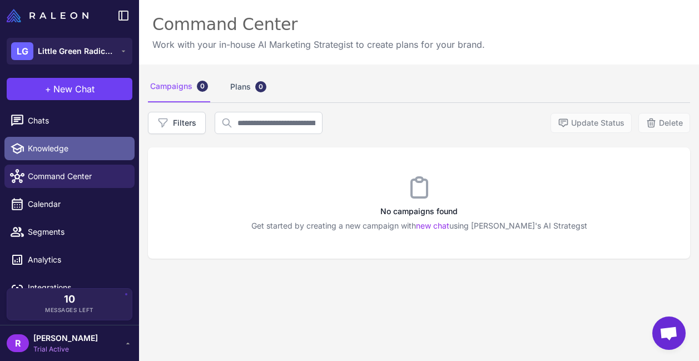
scroll to position [2, 0]
click at [63, 141] on link "Knowledge" at bounding box center [69, 148] width 130 height 23
select select
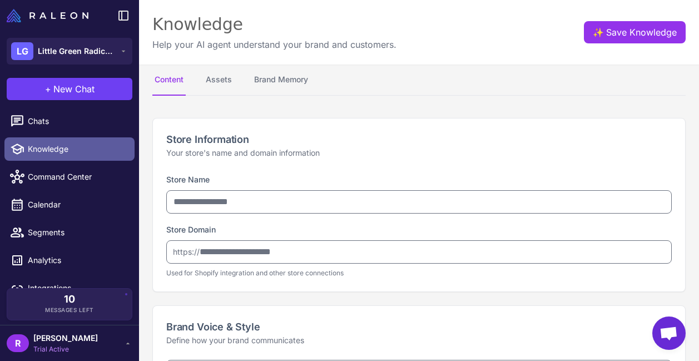
type input "**********"
type textarea "**********"
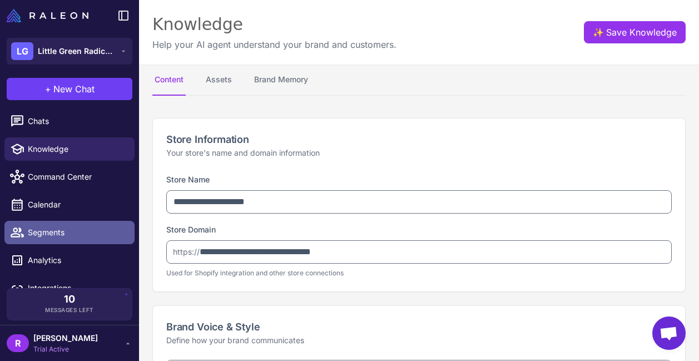
type textarea "**********"
select select "***"
type textarea "**********"
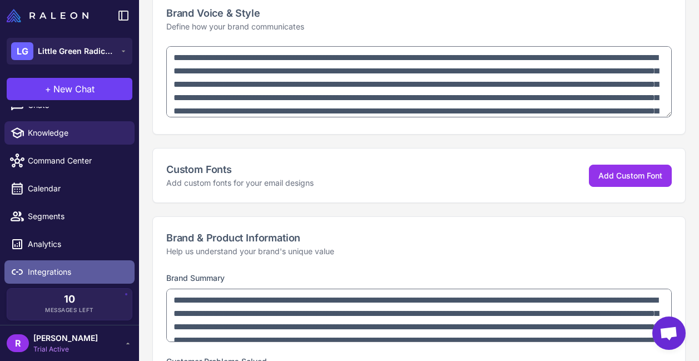
click at [38, 277] on span "Integrations" at bounding box center [77, 272] width 98 height 12
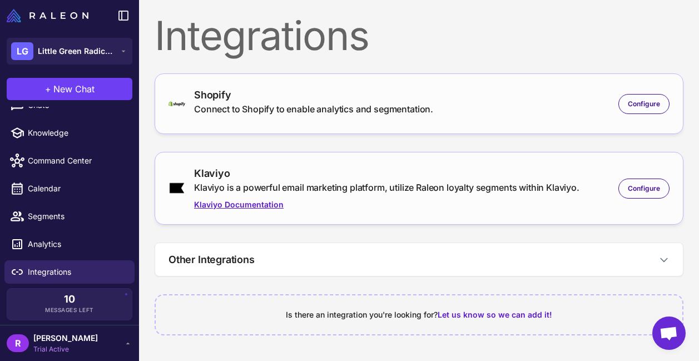
click at [329, 208] on link "Klaviyo Documentation" at bounding box center [387, 205] width 386 height 12
click at [645, 189] on span "Configure" at bounding box center [644, 189] width 32 height 10
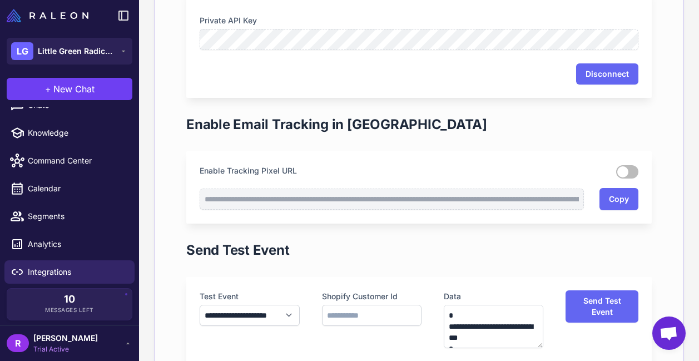
scroll to position [556, 0]
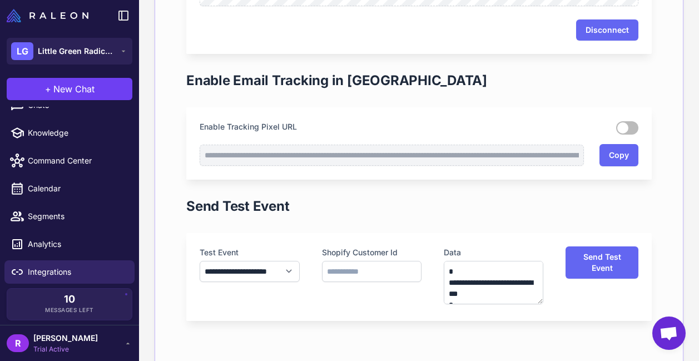
click at [637, 124] on label at bounding box center [627, 127] width 22 height 13
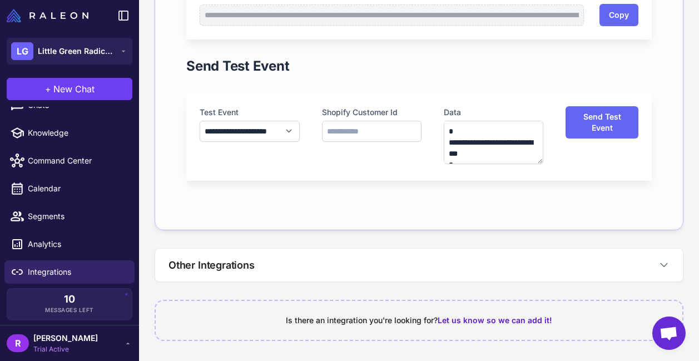
scroll to position [695, 0]
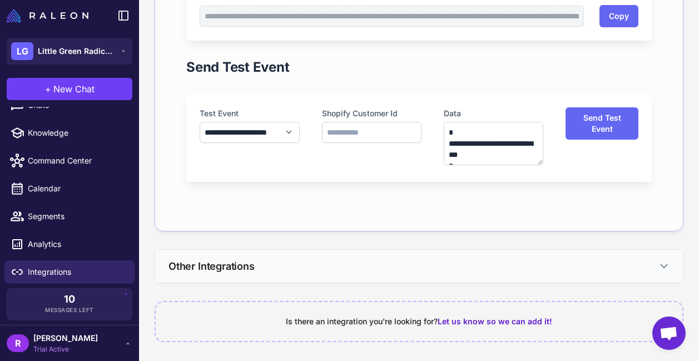
click at [570, 271] on button "Other Integrations" at bounding box center [419, 266] width 528 height 33
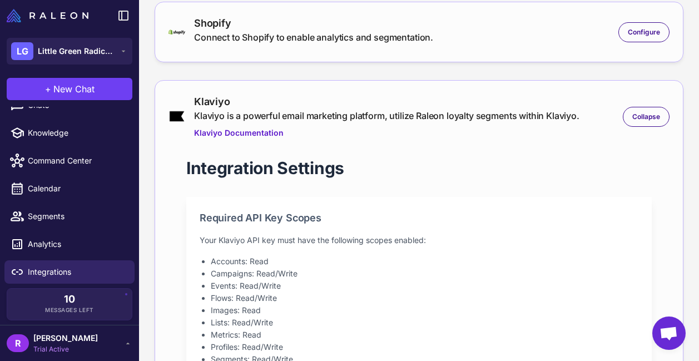
scroll to position [36, 0]
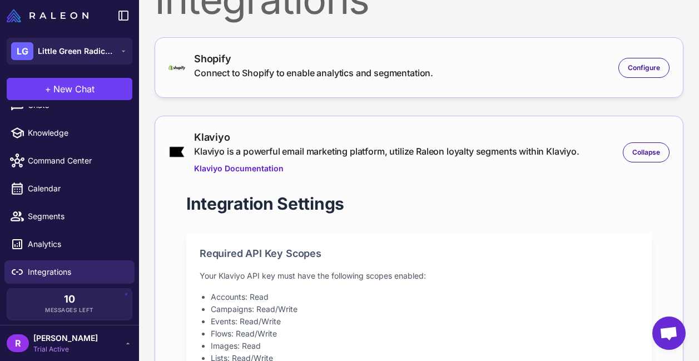
click at [331, 52] on div "Shopify" at bounding box center [313, 58] width 239 height 15
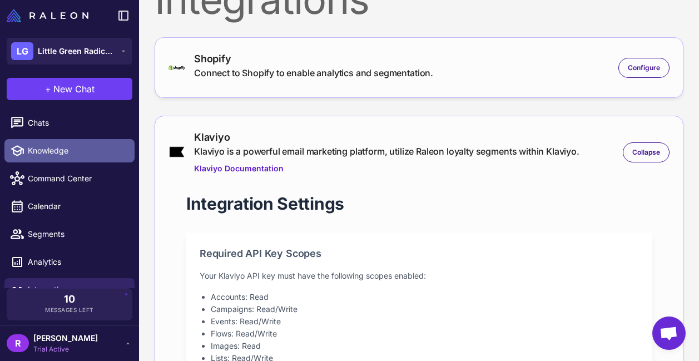
scroll to position [0, 0]
click at [86, 155] on span "Knowledge" at bounding box center [77, 151] width 98 height 12
select select
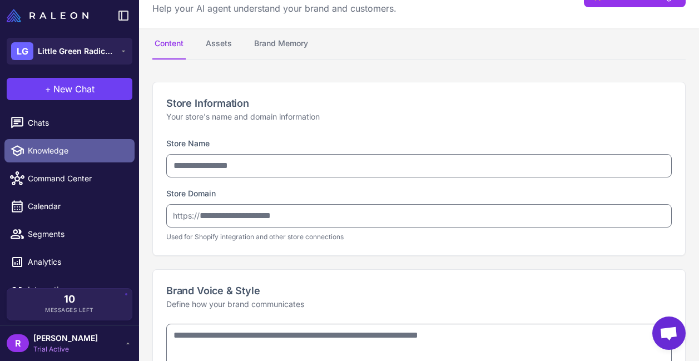
type input "**********"
type textarea "**********"
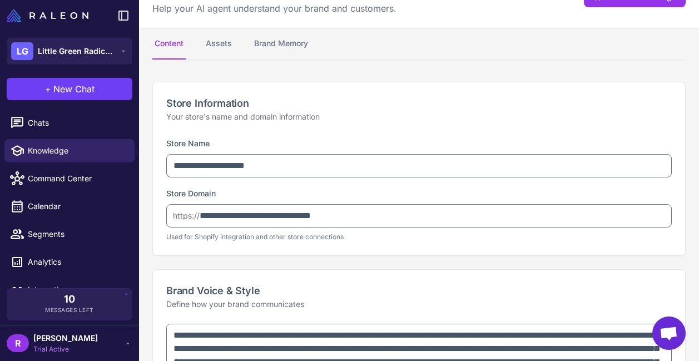
type textarea "**********"
select select "***"
type textarea "**********"
click at [231, 51] on button "Assets" at bounding box center [219, 43] width 31 height 31
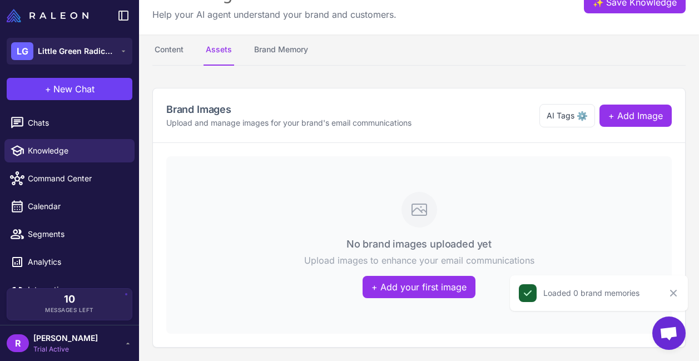
scroll to position [30, 0]
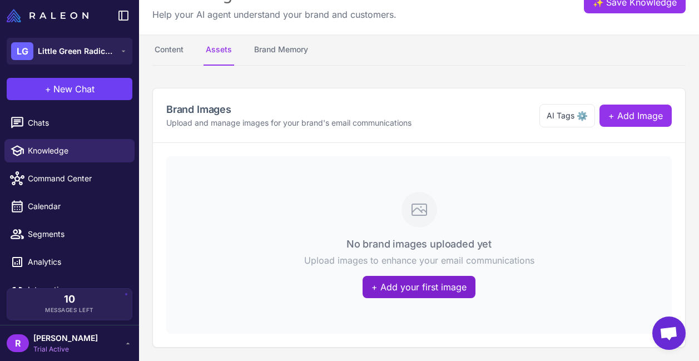
click at [397, 294] on button "+ Add your first image" at bounding box center [419, 287] width 113 height 22
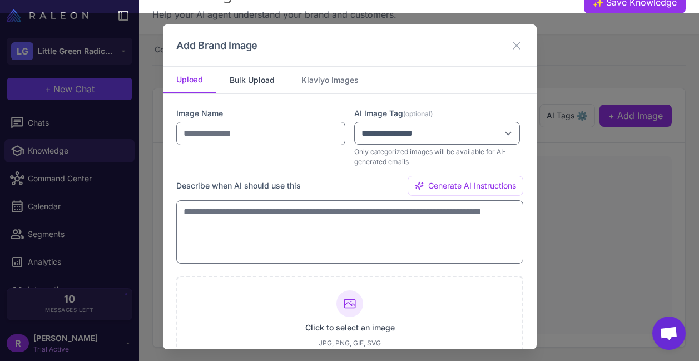
click at [265, 82] on button "Bulk Upload" at bounding box center [252, 80] width 72 height 27
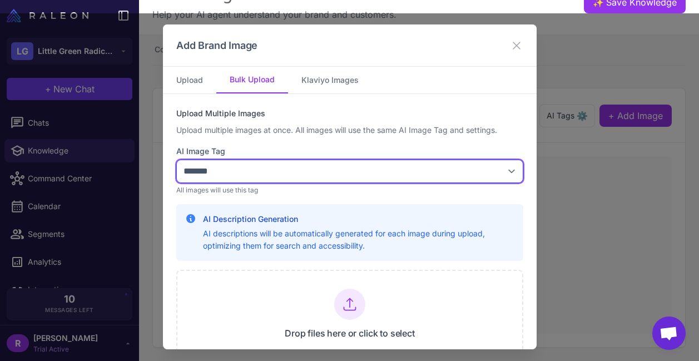
select select "****"
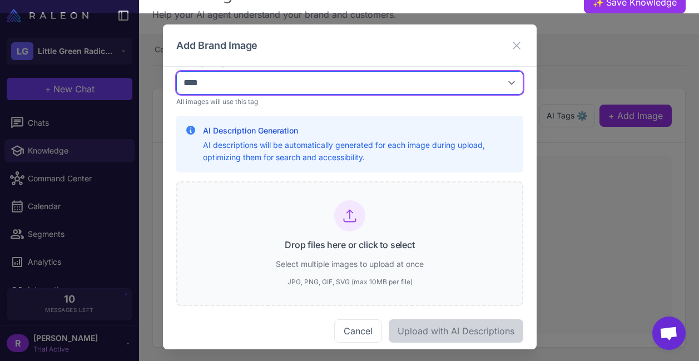
scroll to position [89, 0]
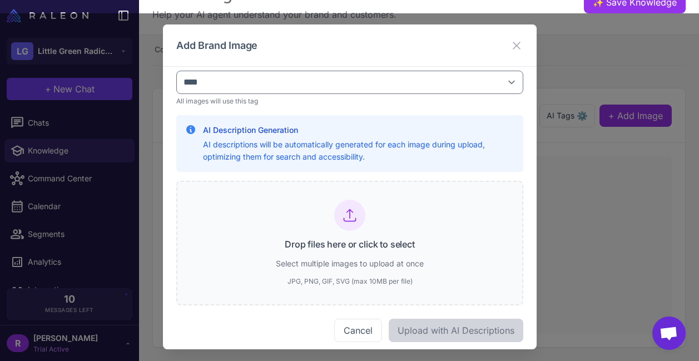
click at [273, 267] on div "Drop files here or click to select Select multiple images to upload at once JPG…" at bounding box center [349, 243] width 347 height 125
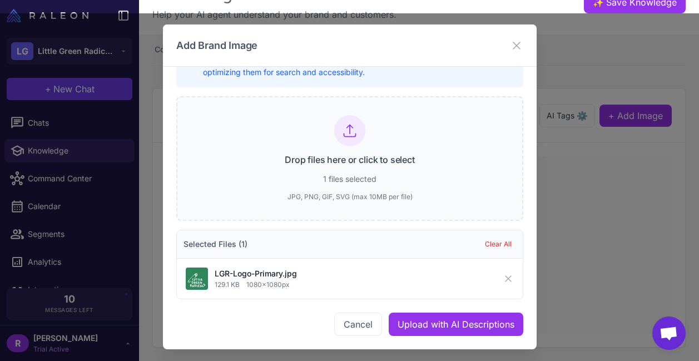
scroll to position [174, 0]
click at [263, 141] on div "Drop files here or click to select 1 files selected JPG, PNG, GIF, SVG (max 10M…" at bounding box center [349, 158] width 347 height 125
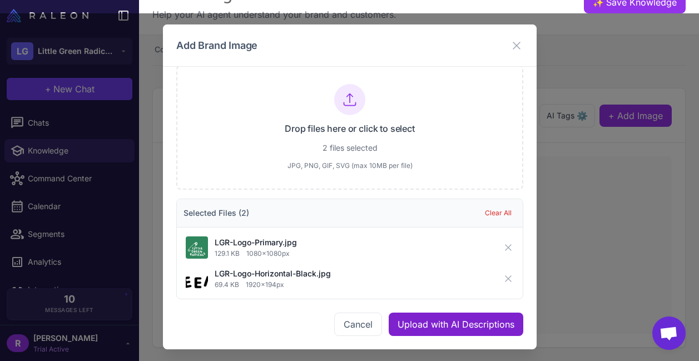
scroll to position [205, 0]
click at [428, 323] on button "Upload with AI Descriptions" at bounding box center [456, 324] width 135 height 23
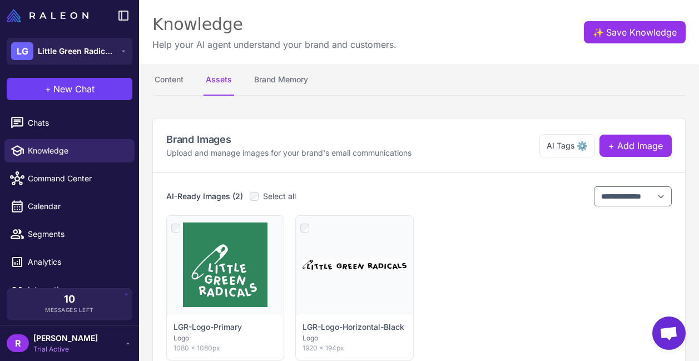
scroll to position [0, 0]
click at [650, 141] on span "+ Add Image" at bounding box center [636, 145] width 55 height 13
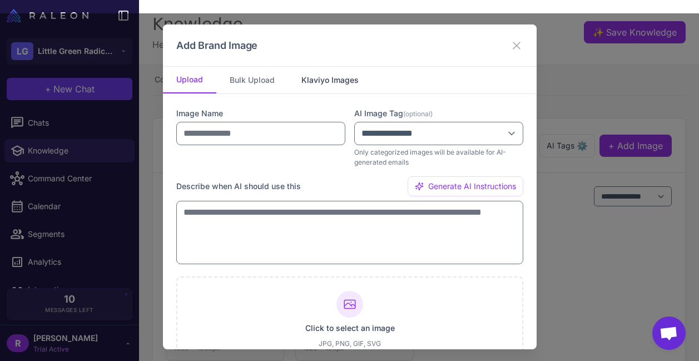
click at [323, 82] on button "Klaviyo Images" at bounding box center [330, 80] width 84 height 27
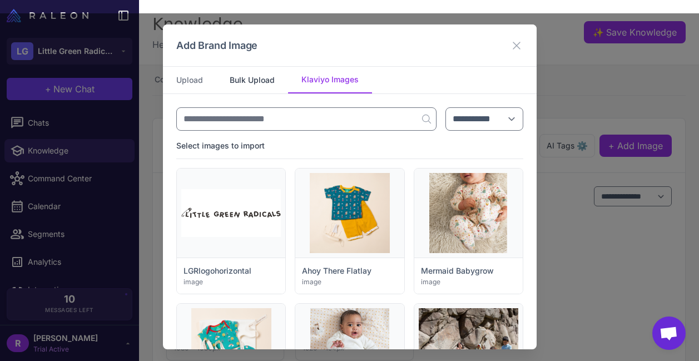
click at [276, 75] on button "Bulk Upload" at bounding box center [252, 80] width 72 height 27
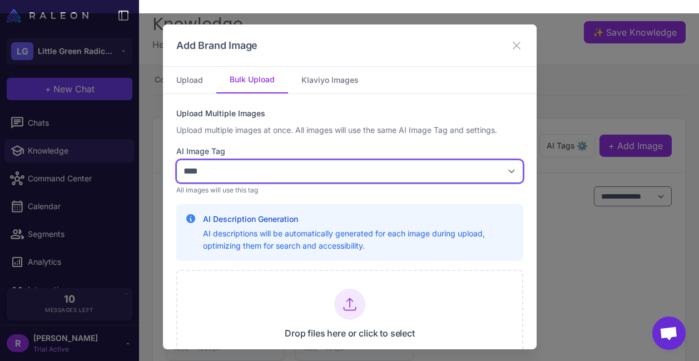
select select "*******"
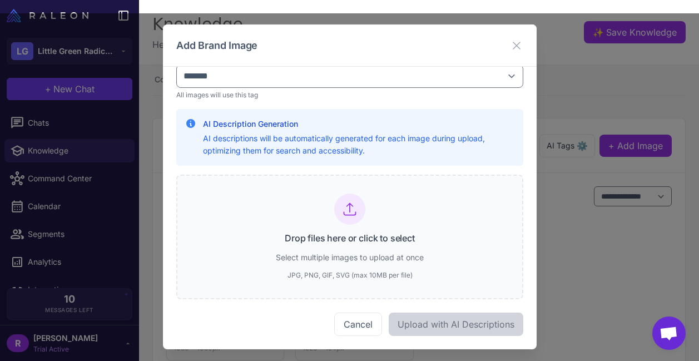
click at [253, 240] on div "Drop files here or click to select Select multiple images to upload at once JPG…" at bounding box center [349, 237] width 347 height 125
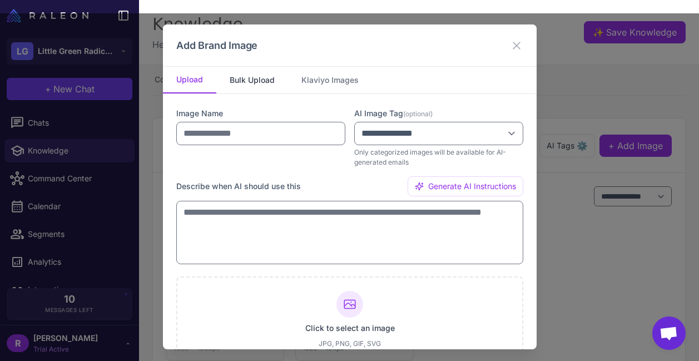
click at [244, 74] on button "Bulk Upload" at bounding box center [252, 80] width 72 height 27
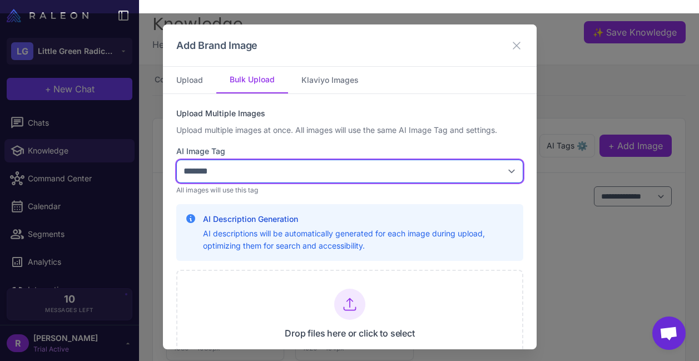
select select "**********"
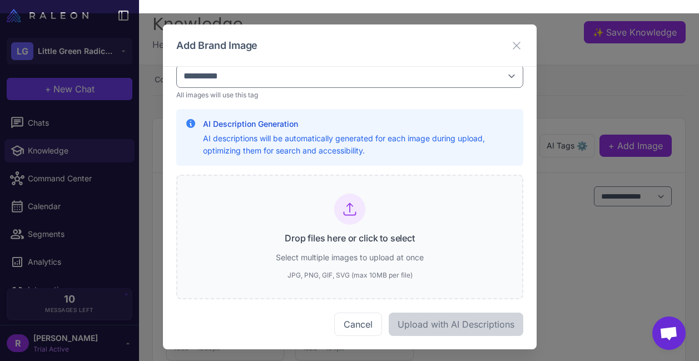
click at [299, 216] on div "Drop files here or click to select Select multiple images to upload at once JPG…" at bounding box center [350, 237] width 148 height 87
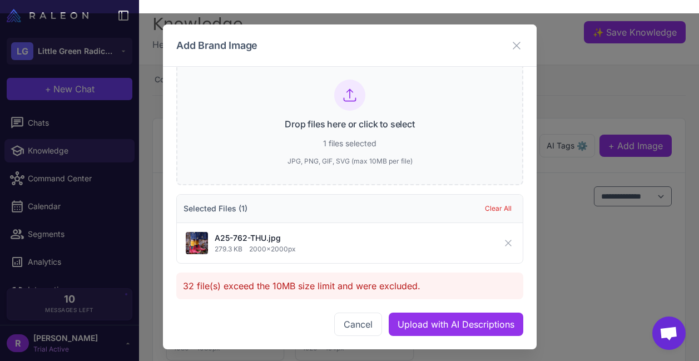
scroll to position [209, 0]
click at [514, 245] on icon at bounding box center [508, 243] width 11 height 11
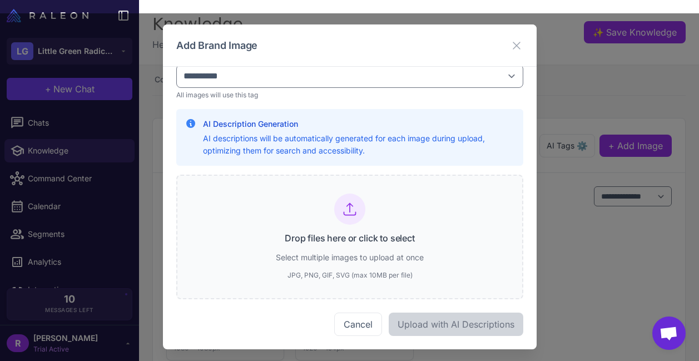
click at [405, 201] on div "Drop files here or click to select Select multiple images to upload at once JPG…" at bounding box center [350, 237] width 148 height 87
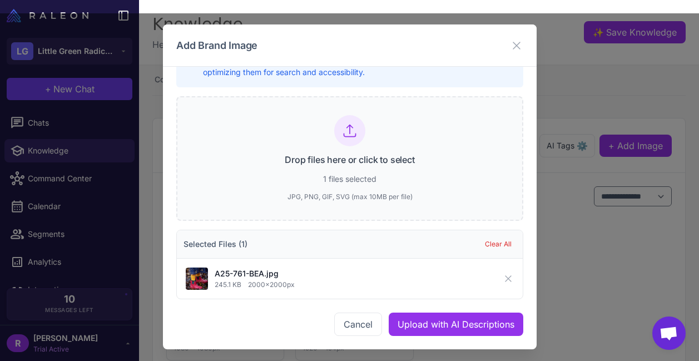
scroll to position [174, 0]
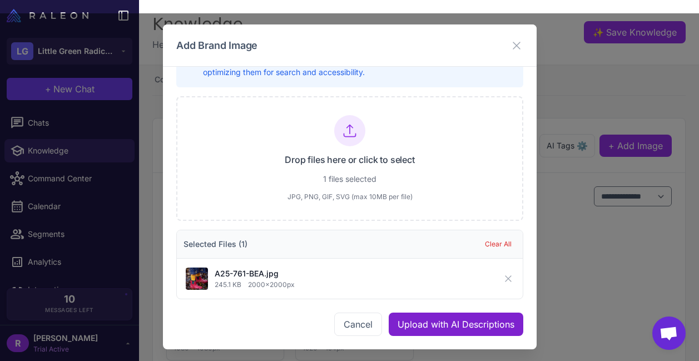
click at [447, 330] on button "Upload with AI Descriptions" at bounding box center [456, 324] width 135 height 23
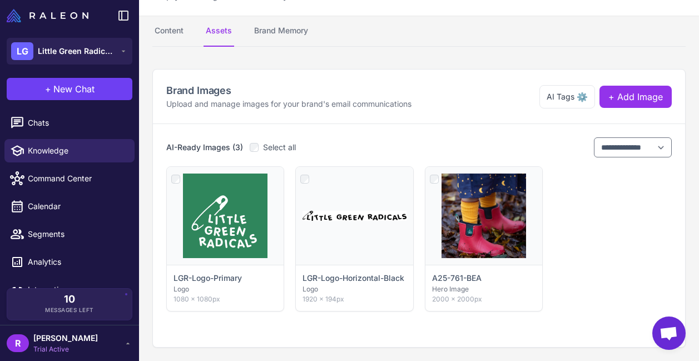
scroll to position [49, 0]
click at [655, 92] on span "+ Add Image" at bounding box center [636, 96] width 55 height 13
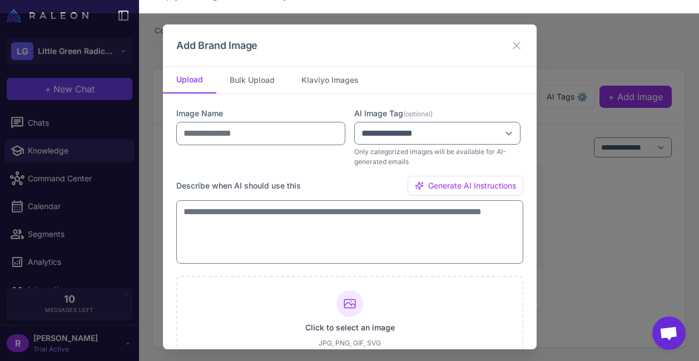
click at [249, 63] on div "Add Brand Image" at bounding box center [350, 45] width 374 height 42
click at [253, 78] on button "Bulk Upload" at bounding box center [252, 80] width 72 height 27
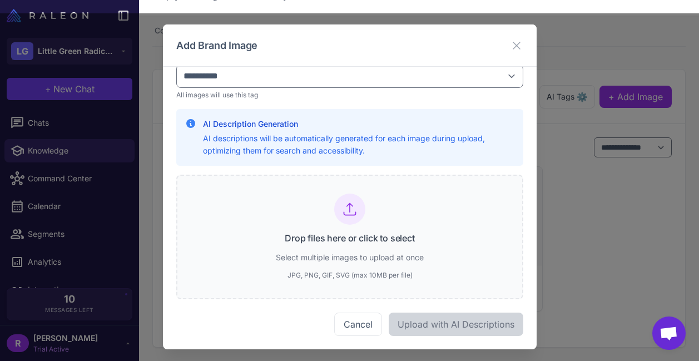
scroll to position [95, 0]
click at [452, 224] on div "Drop files here or click to select Select multiple images to upload at once JPG…" at bounding box center [349, 237] width 347 height 125
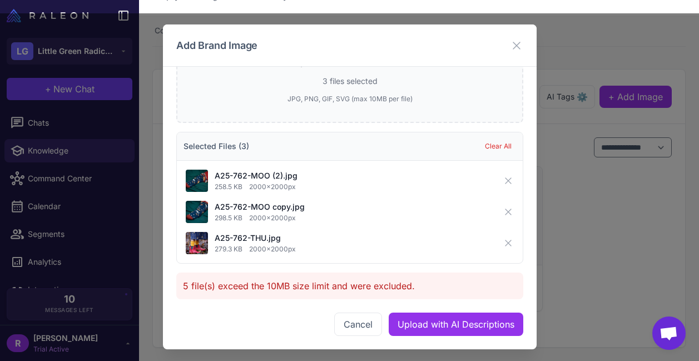
scroll to position [272, 0]
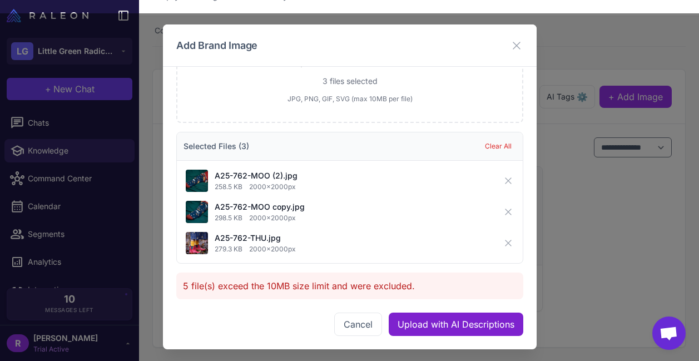
click at [433, 336] on button "Upload with AI Descriptions" at bounding box center [456, 324] width 135 height 23
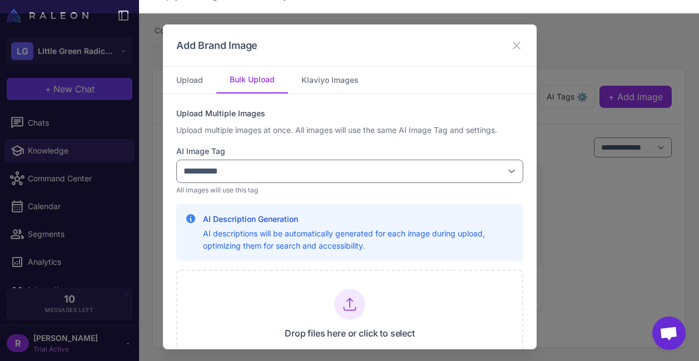
scroll to position [0, 0]
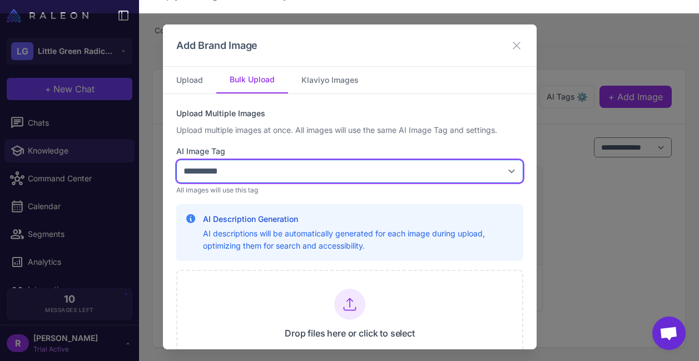
select select "*******"
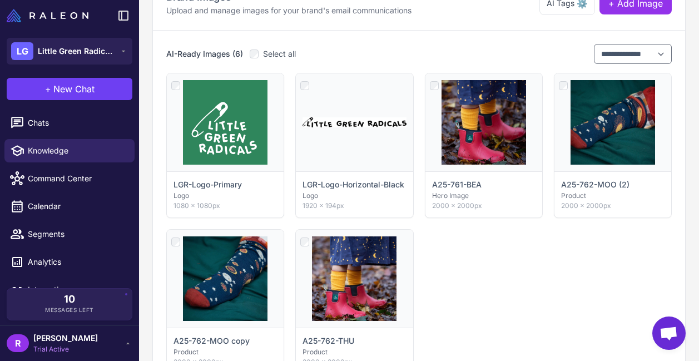
scroll to position [184, 0]
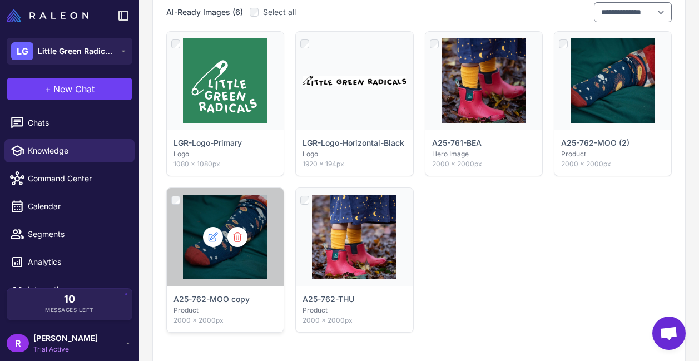
click at [175, 194] on div at bounding box center [175, 199] width 9 height 13
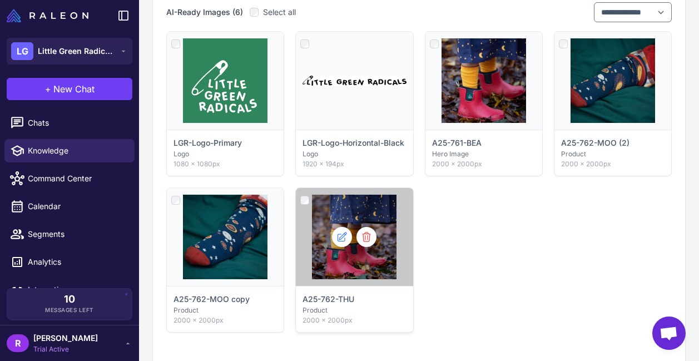
click at [300, 196] on div at bounding box center [304, 199] width 9 height 13
click at [309, 206] on div at bounding box center [354, 237] width 117 height 98
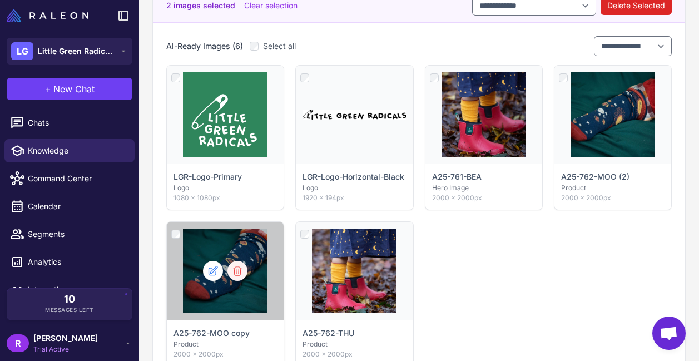
click at [238, 273] on icon at bounding box center [237, 270] width 11 height 11
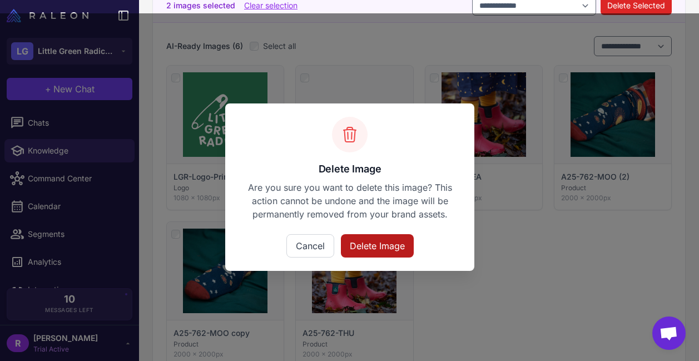
click at [386, 248] on button "Delete Image" at bounding box center [377, 245] width 73 height 23
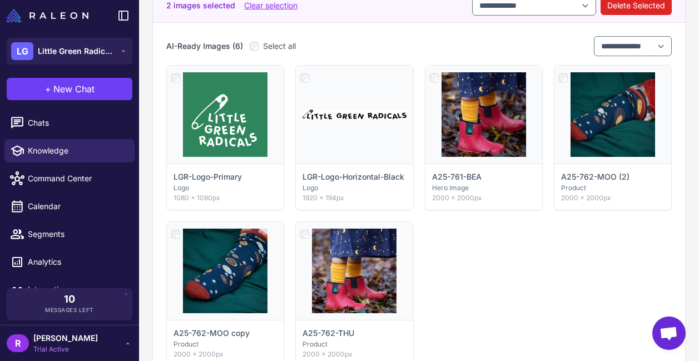
scroll to position [0, 0]
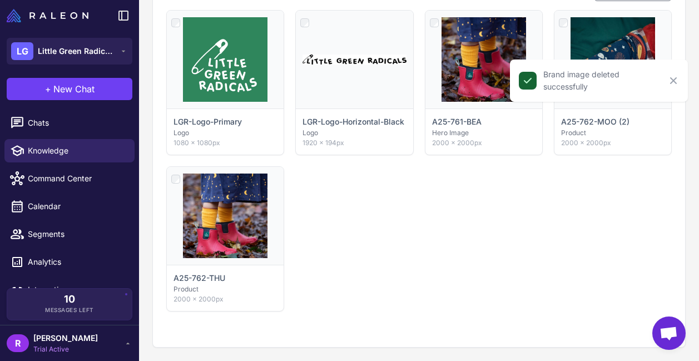
click at [462, 255] on div "LGR-Logo-Primary Logo 1080 × 1080px LGR-Logo-Horizontal-Black Logo 1920 × 194px…" at bounding box center [419, 161] width 506 height 302
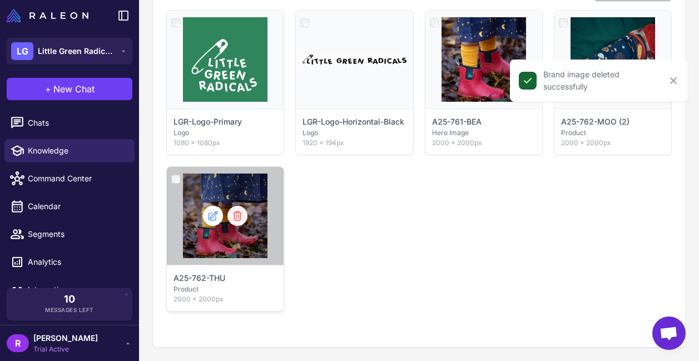
click at [239, 215] on icon at bounding box center [237, 215] width 11 height 11
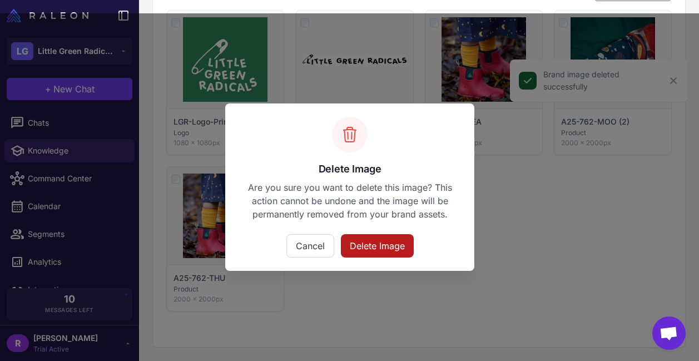
click at [405, 244] on button "Delete Image" at bounding box center [377, 245] width 73 height 23
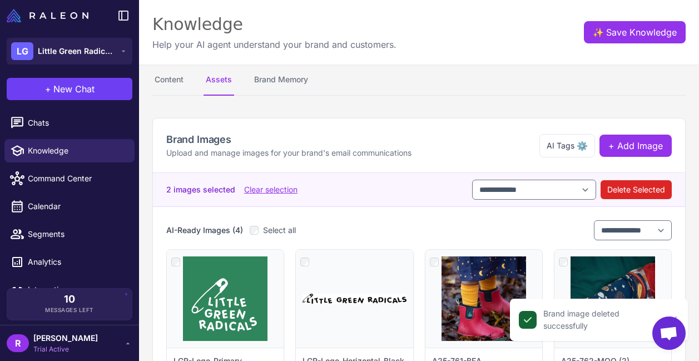
scroll to position [0, 0]
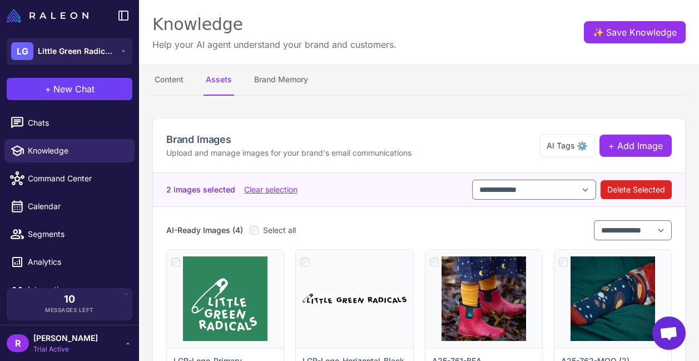
click at [511, 100] on content "**********" at bounding box center [419, 180] width 560 height 361
click at [653, 144] on span "+ Add Image" at bounding box center [636, 145] width 55 height 13
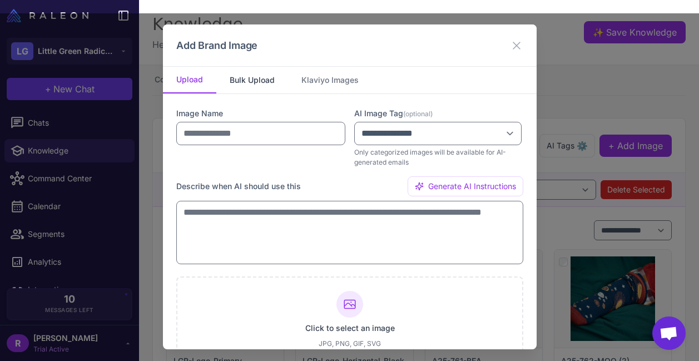
click at [246, 83] on button "Bulk Upload" at bounding box center [252, 80] width 72 height 27
select select "*******"
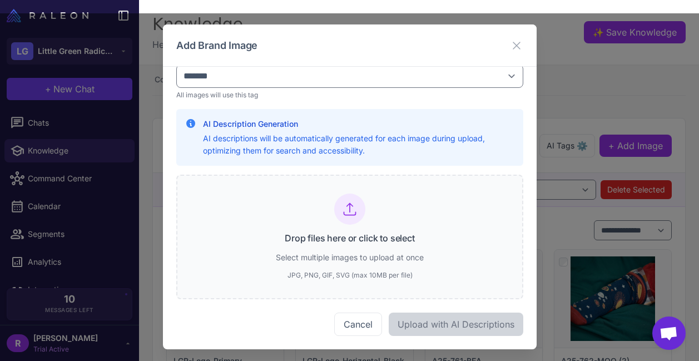
click at [295, 226] on div "Drop files here or click to select Select multiple images to upload at once JPG…" at bounding box center [350, 237] width 148 height 87
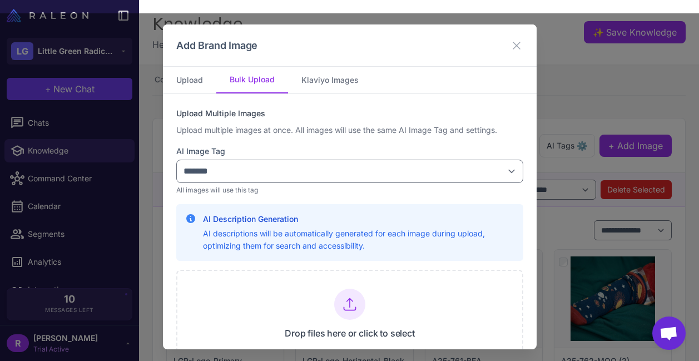
select select "*******"
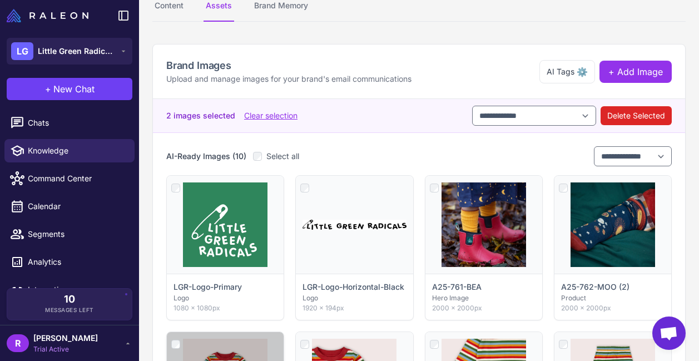
scroll to position [66, 0]
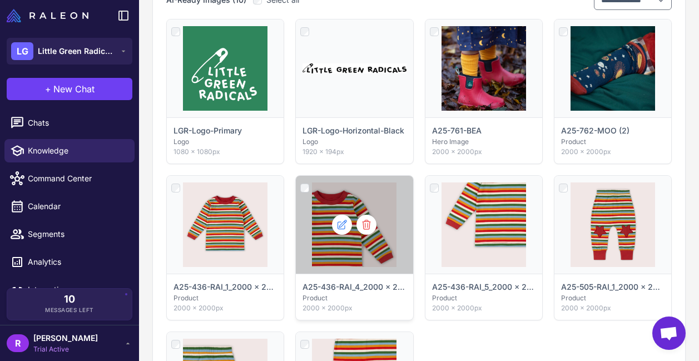
scroll to position [28, 0]
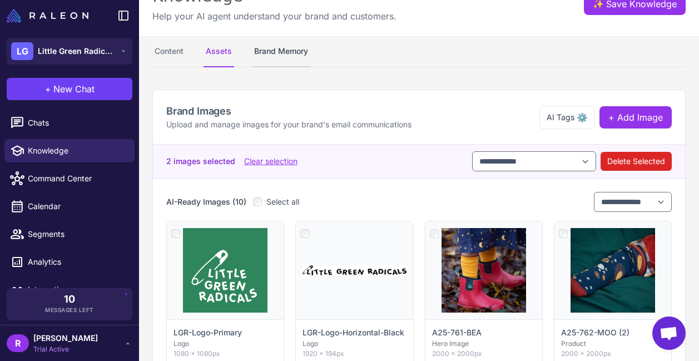
click at [289, 52] on button "Brand Memory" at bounding box center [281, 51] width 58 height 31
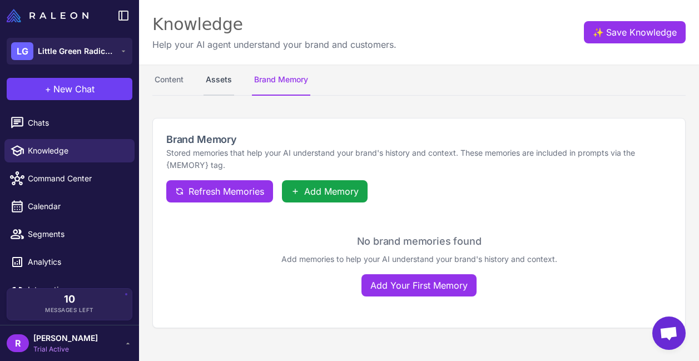
click at [216, 80] on button "Assets" at bounding box center [219, 80] width 31 height 31
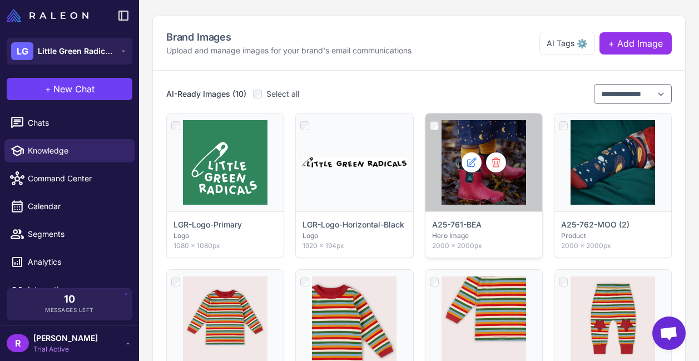
scroll to position [72, 0]
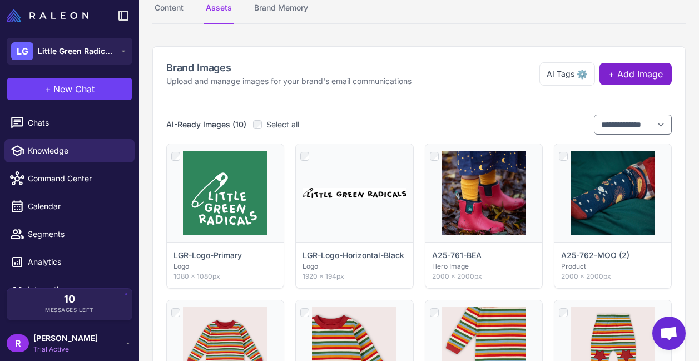
click at [630, 79] on span "+ Add Image" at bounding box center [636, 73] width 55 height 13
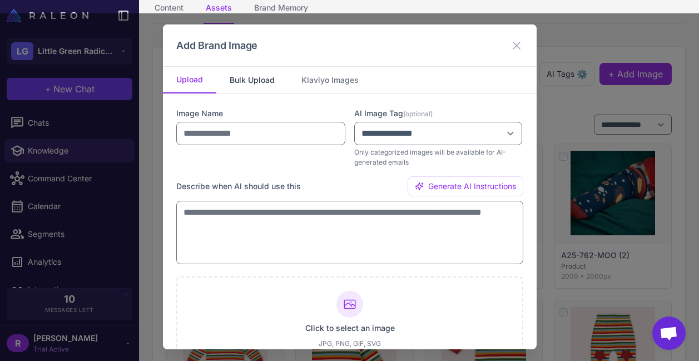
click at [251, 76] on button "Bulk Upload" at bounding box center [252, 80] width 72 height 27
select select "*******"
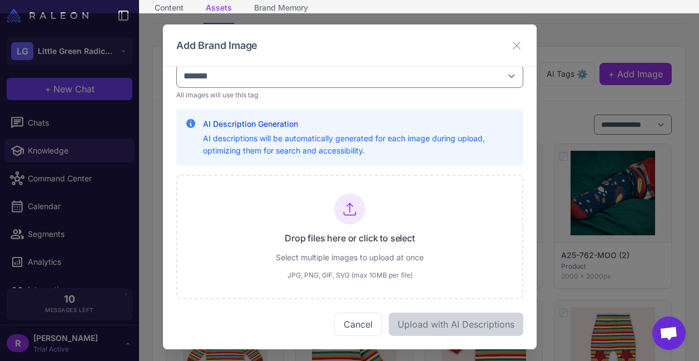
scroll to position [95, 0]
click at [342, 227] on div "Drop files here or click to select Select multiple images to upload at once JPG…" at bounding box center [350, 237] width 148 height 87
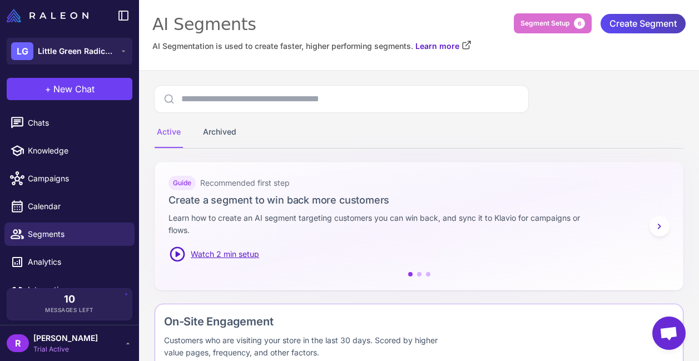
click at [67, 13] on img at bounding box center [48, 15] width 82 height 13
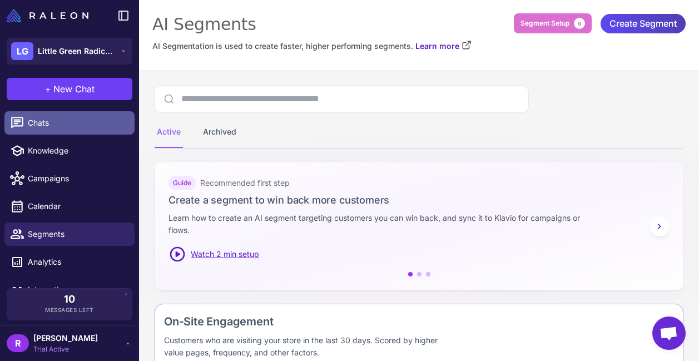
click at [61, 127] on span "Chats" at bounding box center [77, 123] width 98 height 12
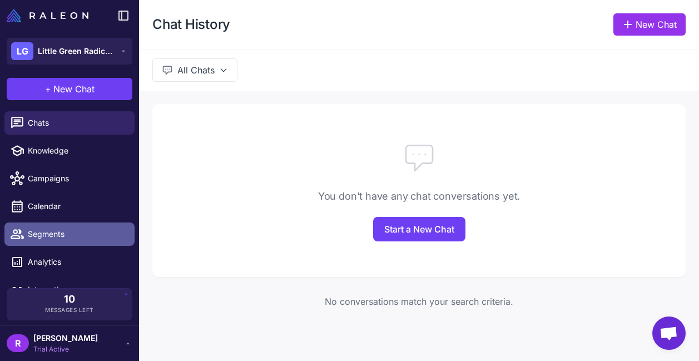
click at [81, 236] on span "Segments" at bounding box center [77, 234] width 98 height 12
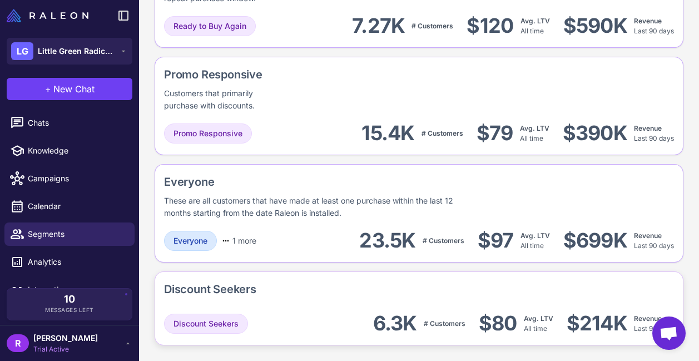
click at [330, 311] on div "Discount Seekers 6.3K # Customers $80 Avg. LTV All time $214K Revenue Last 90 d…" at bounding box center [419, 323] width 510 height 25
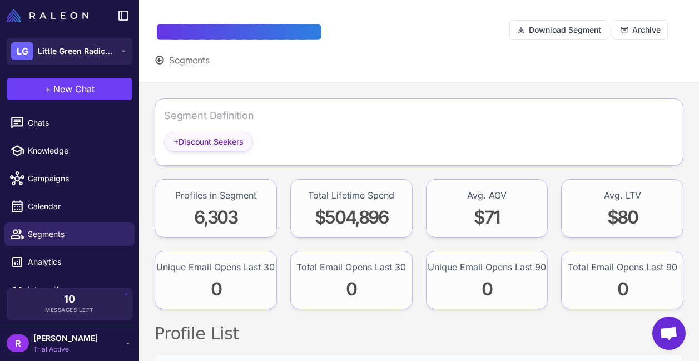
click at [248, 145] on div "+ Discount Seekers" at bounding box center [208, 142] width 89 height 20
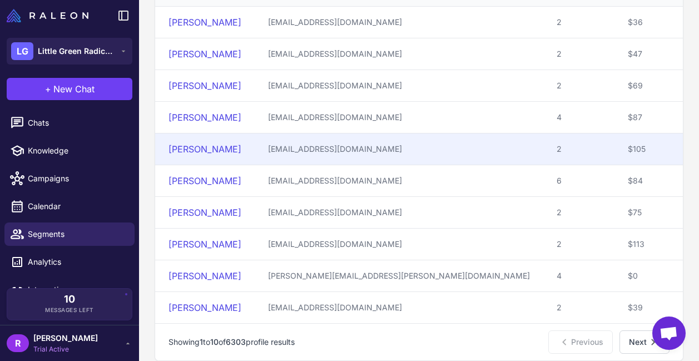
scroll to position [381, 0]
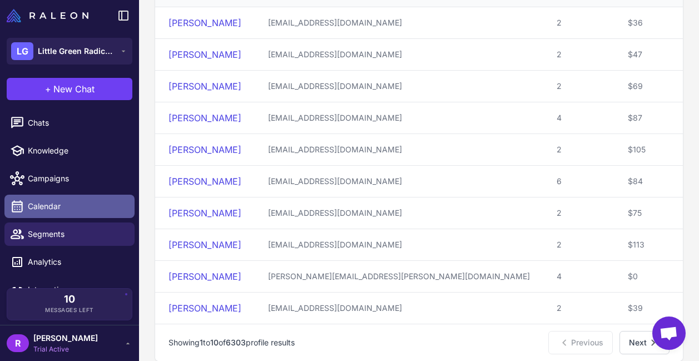
click at [75, 208] on span "Calendar" at bounding box center [77, 206] width 98 height 12
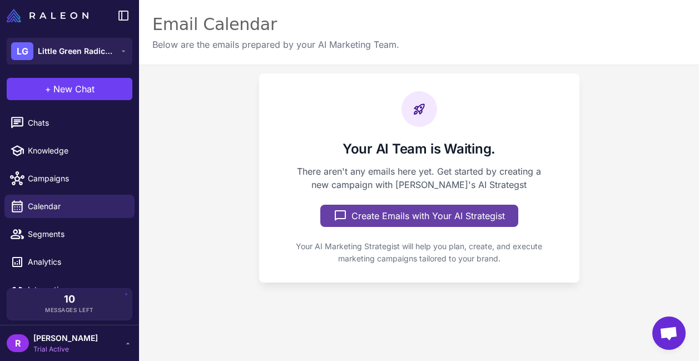
click at [358, 214] on button "Create Emails with Your AI Strategist" at bounding box center [419, 216] width 198 height 22
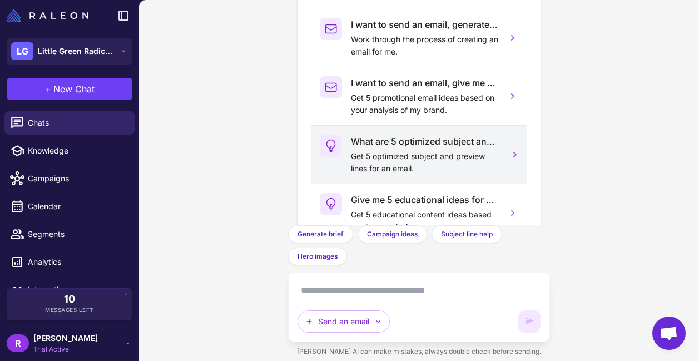
scroll to position [81, 0]
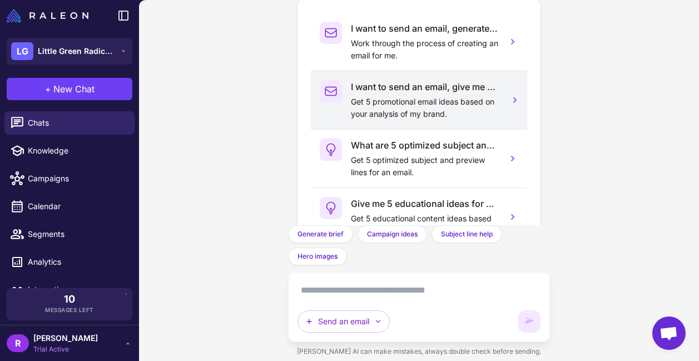
click at [396, 102] on p "Get 5 promotional email ideas based on your analysis of my brand." at bounding box center [424, 108] width 147 height 24
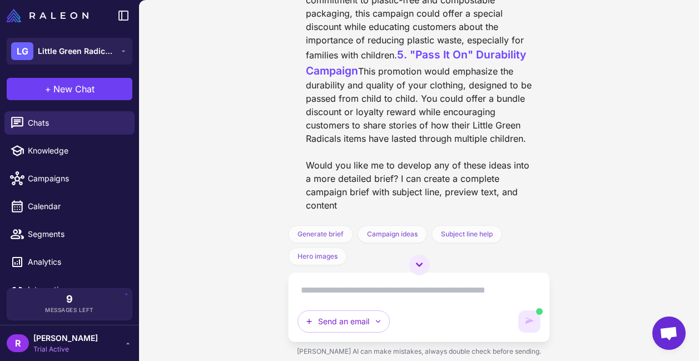
scroll to position [652, 0]
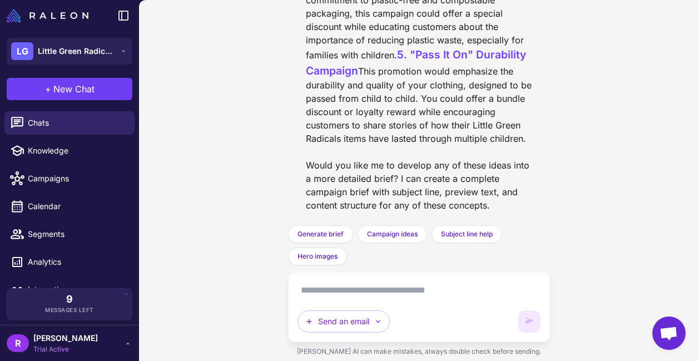
scroll to position [652, 0]
click at [393, 295] on textarea at bounding box center [419, 291] width 243 height 18
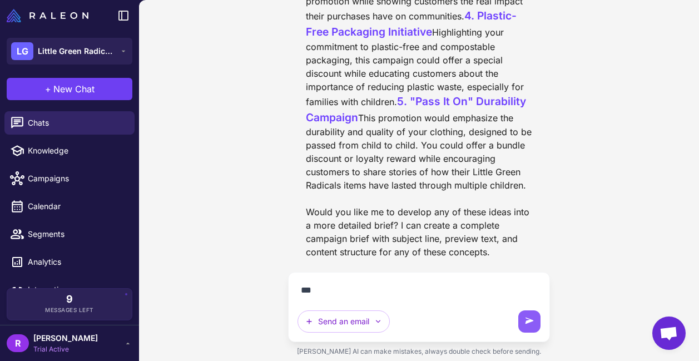
scroll to position [605, 0]
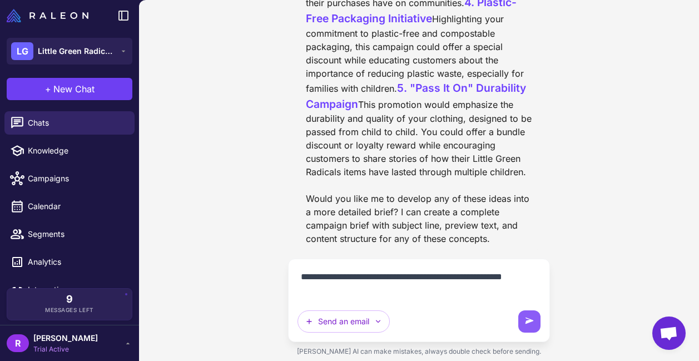
type textarea "**********"
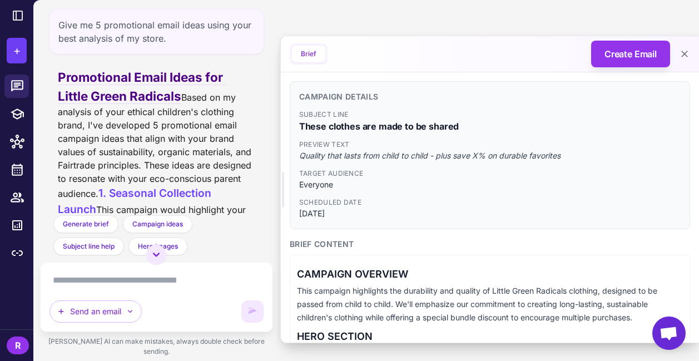
scroll to position [0, 0]
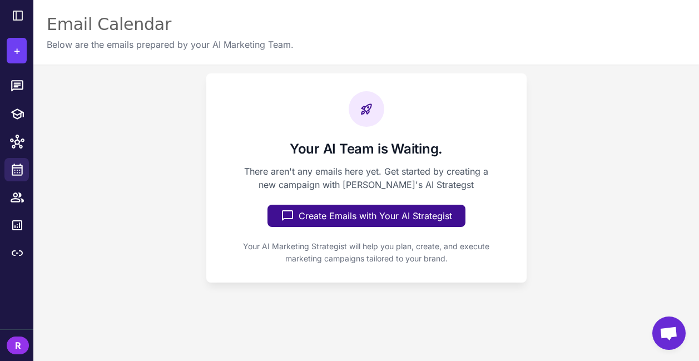
click at [72, 124] on div "Your AI Team is Waiting. There aren't any emails here yet. Get started by creat…" at bounding box center [366, 178] width 666 height 227
click at [17, 78] on link at bounding box center [16, 86] width 24 height 23
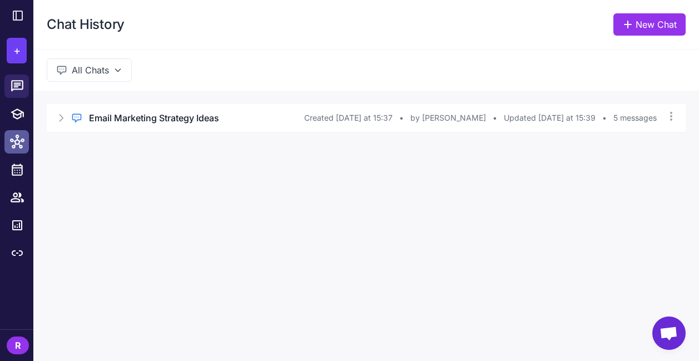
click at [18, 147] on icon at bounding box center [17, 142] width 14 height 14
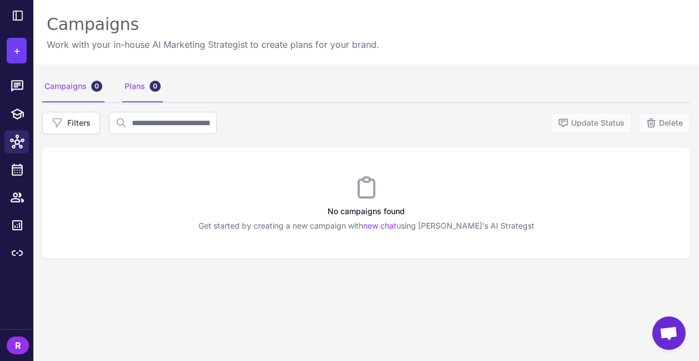
click at [136, 96] on div "Plans 0" at bounding box center [142, 86] width 41 height 31
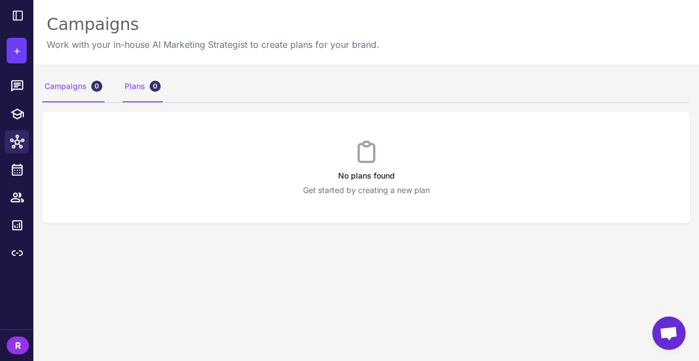
click at [81, 86] on div "Campaigns 0" at bounding box center [73, 86] width 62 height 31
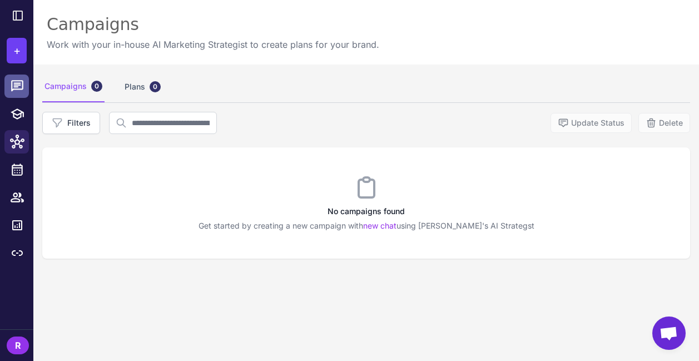
click at [17, 85] on icon at bounding box center [17, 85] width 12 height 11
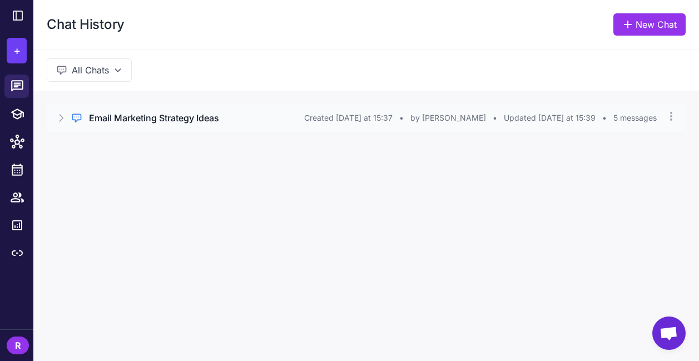
click at [257, 125] on div "Regular Chat Email Marketing Strategy Ideas Created [DATE] at 15:37 • by [PERSO…" at bounding box center [366, 118] width 639 height 28
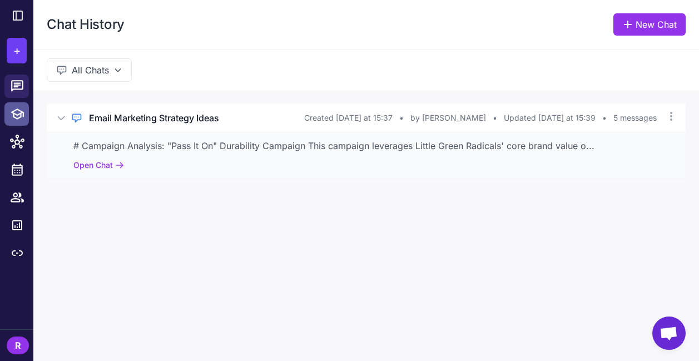
click at [15, 112] on icon at bounding box center [17, 114] width 14 height 14
select select
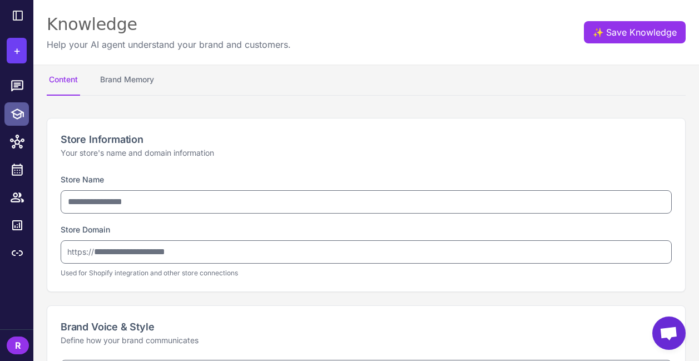
type input "**********"
type textarea "**********"
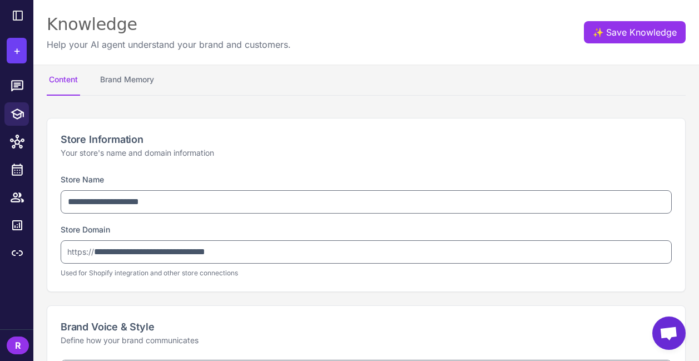
select select "***"
type textarea "**********"
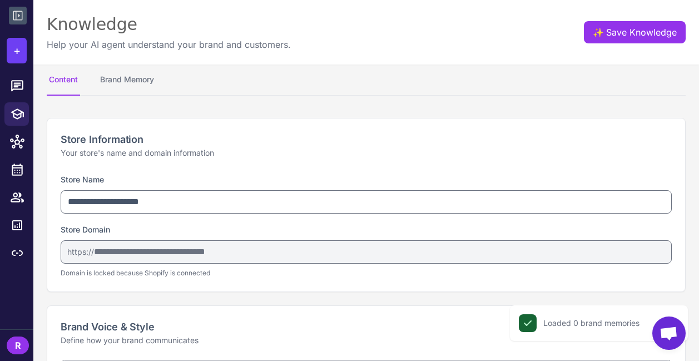
click at [14, 16] on icon at bounding box center [17, 15] width 13 height 13
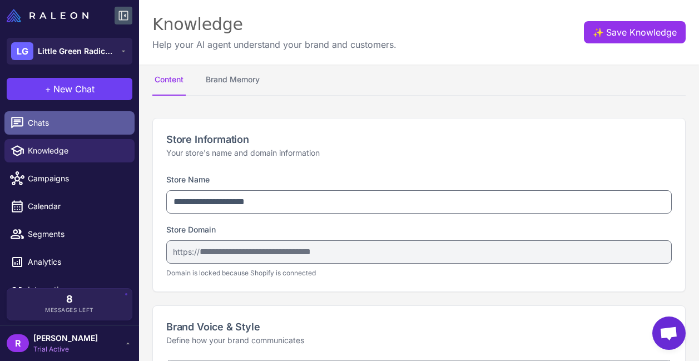
click at [84, 130] on link "Chats" at bounding box center [69, 122] width 130 height 23
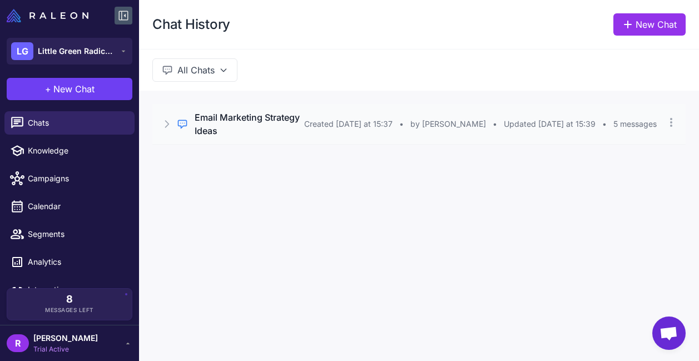
click at [251, 135] on h3 "Email Marketing Strategy Ideas" at bounding box center [250, 124] width 110 height 27
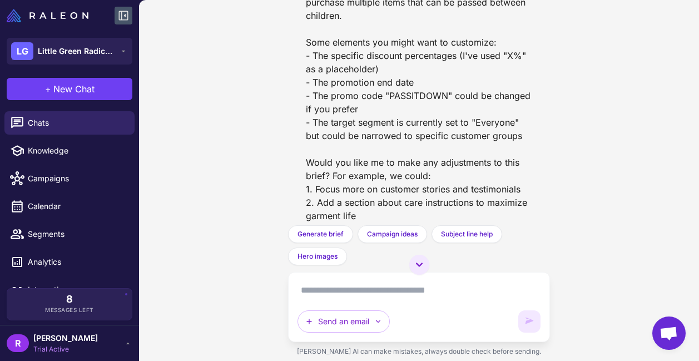
scroll to position [1283, 0]
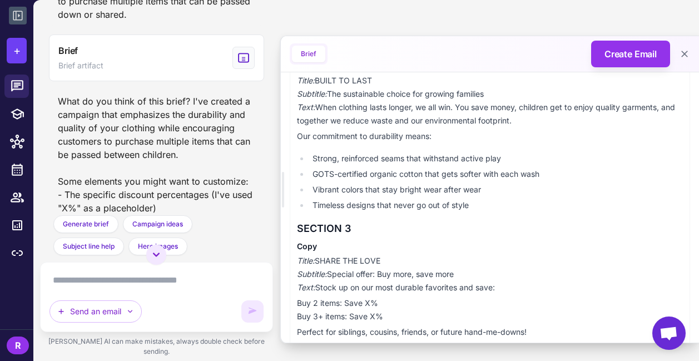
scroll to position [411, 0]
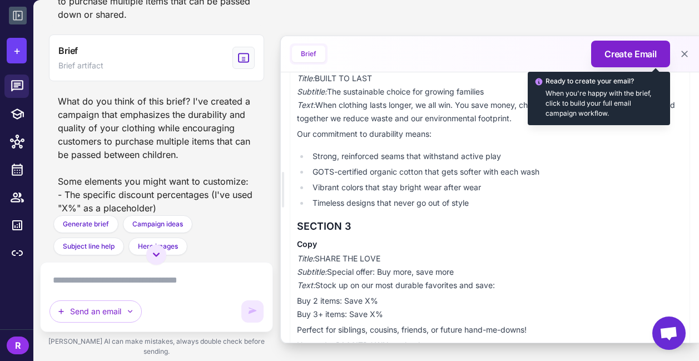
click at [622, 60] on span "Create Email" at bounding box center [631, 53] width 52 height 13
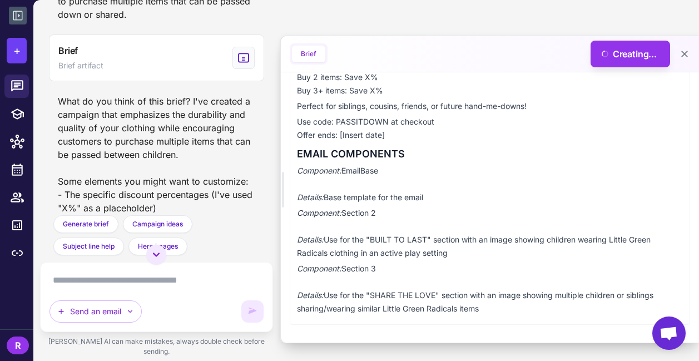
scroll to position [634, 0]
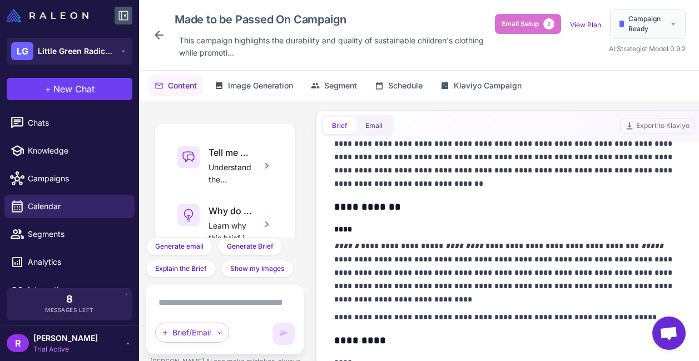
scroll to position [177, 0]
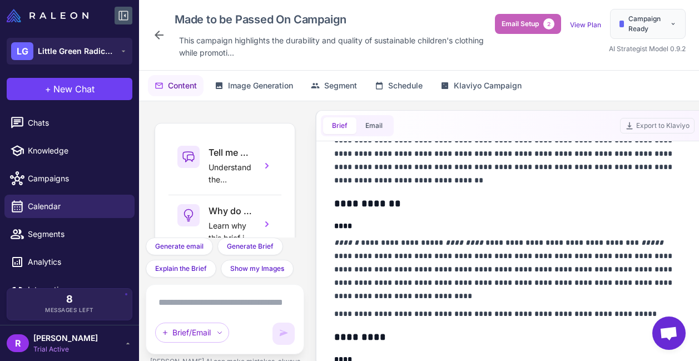
click at [541, 28] on button "Email Setup 2" at bounding box center [528, 24] width 66 height 20
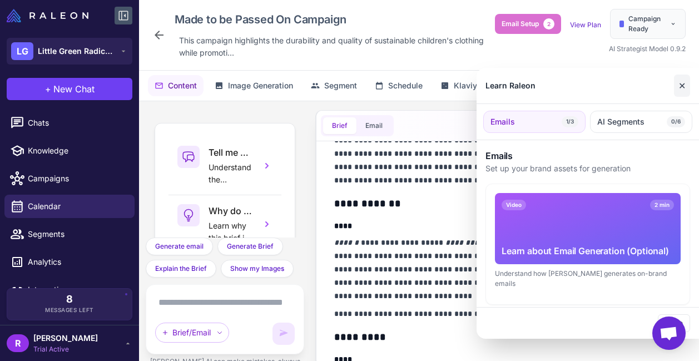
click at [680, 91] on button "✕" at bounding box center [682, 86] width 16 height 22
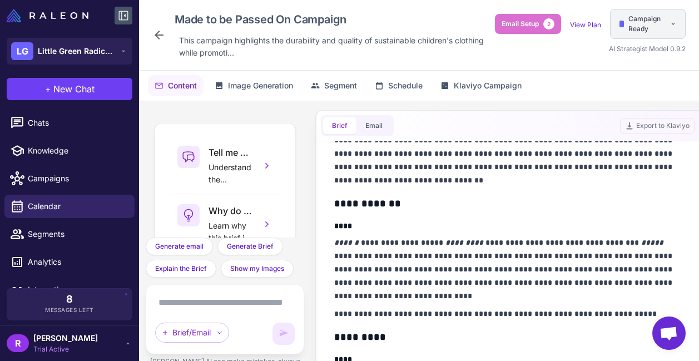
click at [645, 34] on div "Campaign Ready" at bounding box center [648, 24] width 76 height 30
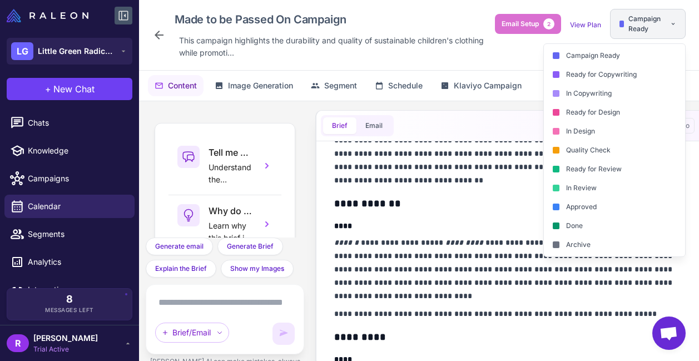
click at [644, 29] on span "Campaign Ready" at bounding box center [647, 24] width 37 height 20
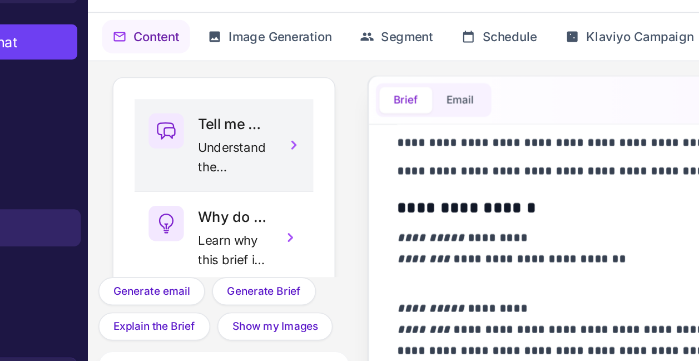
scroll to position [58, 0]
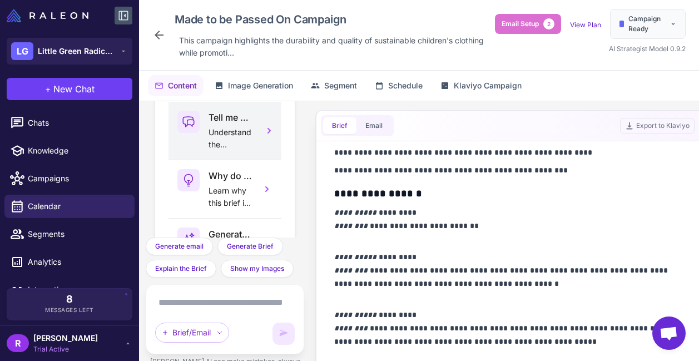
click at [238, 132] on p "Understand the reasoning and thought process behind this brief." at bounding box center [231, 138] width 44 height 24
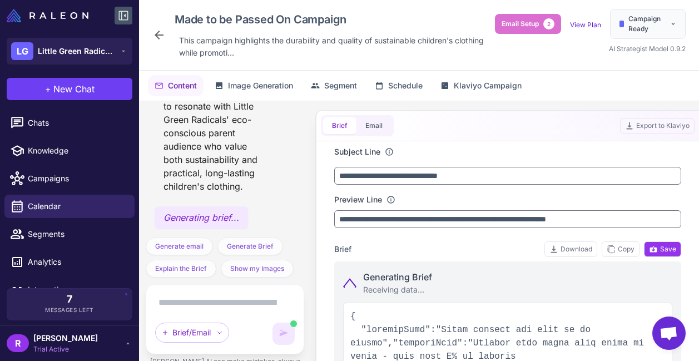
scroll to position [0, 0]
click at [280, 88] on span "Image Generation" at bounding box center [260, 86] width 65 height 12
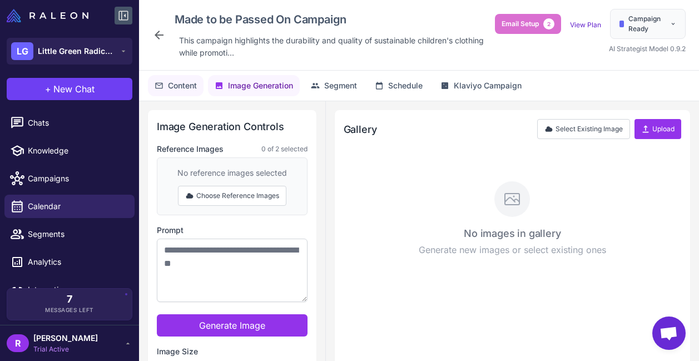
click at [190, 91] on span "Content" at bounding box center [182, 86] width 29 height 12
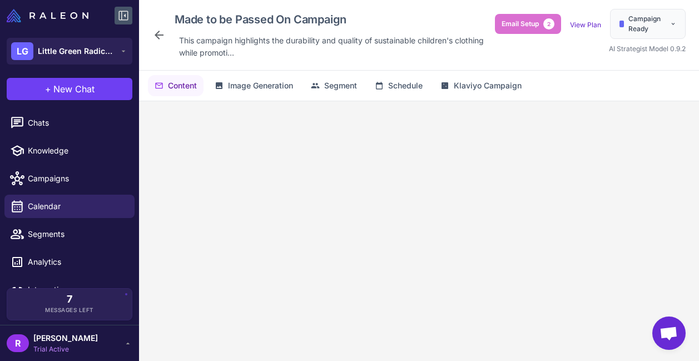
scroll to position [182, 0]
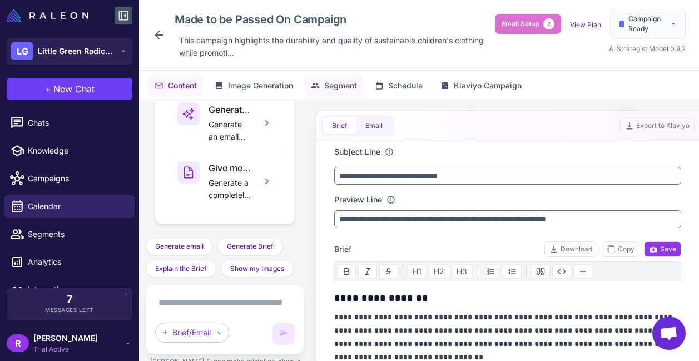
click at [347, 84] on span "Segment" at bounding box center [340, 86] width 33 height 12
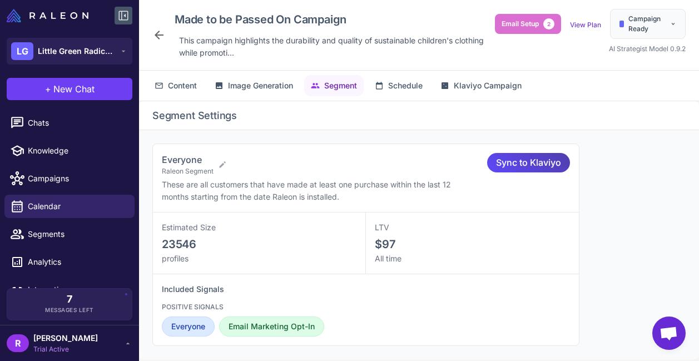
scroll to position [0, 0]
click at [484, 88] on span "Klaviyo Campaign" at bounding box center [488, 86] width 68 height 12
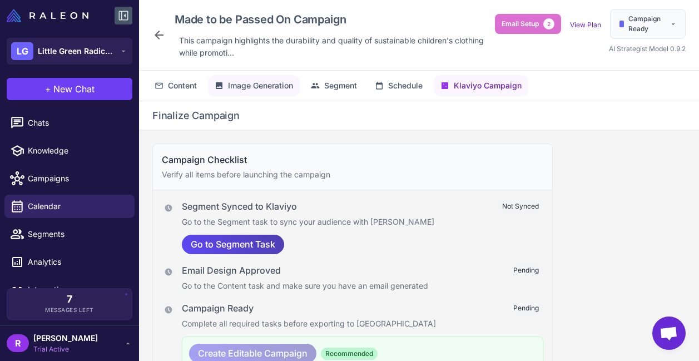
click at [234, 88] on span "Image Generation" at bounding box center [260, 86] width 65 height 12
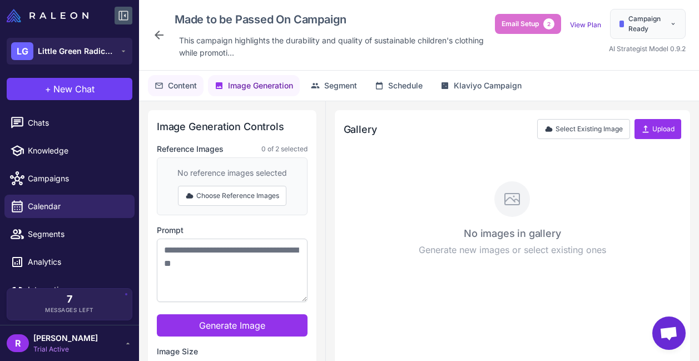
click at [185, 88] on span "Content" at bounding box center [182, 86] width 29 height 12
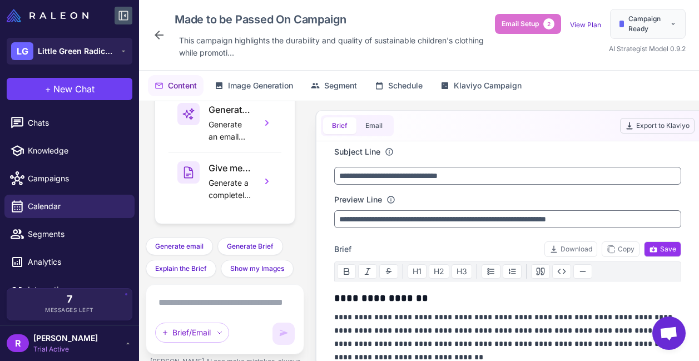
click at [653, 127] on button "Export to Klaviyo" at bounding box center [657, 126] width 75 height 16
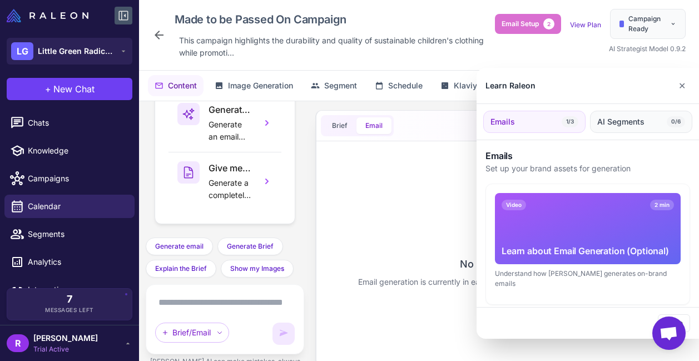
click at [620, 116] on span "AI Segments" at bounding box center [621, 122] width 47 height 12
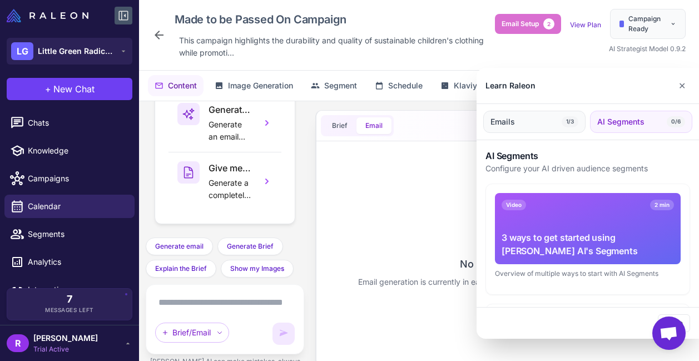
click at [545, 120] on button "Emails 1/3" at bounding box center [535, 122] width 102 height 22
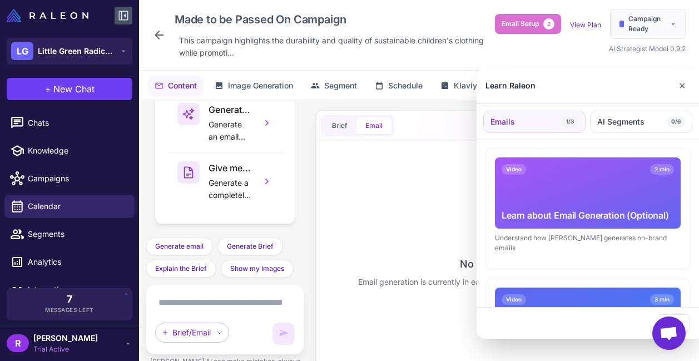
click at [435, 115] on div at bounding box center [349, 180] width 699 height 361
